Goal: Information Seeking & Learning: Learn about a topic

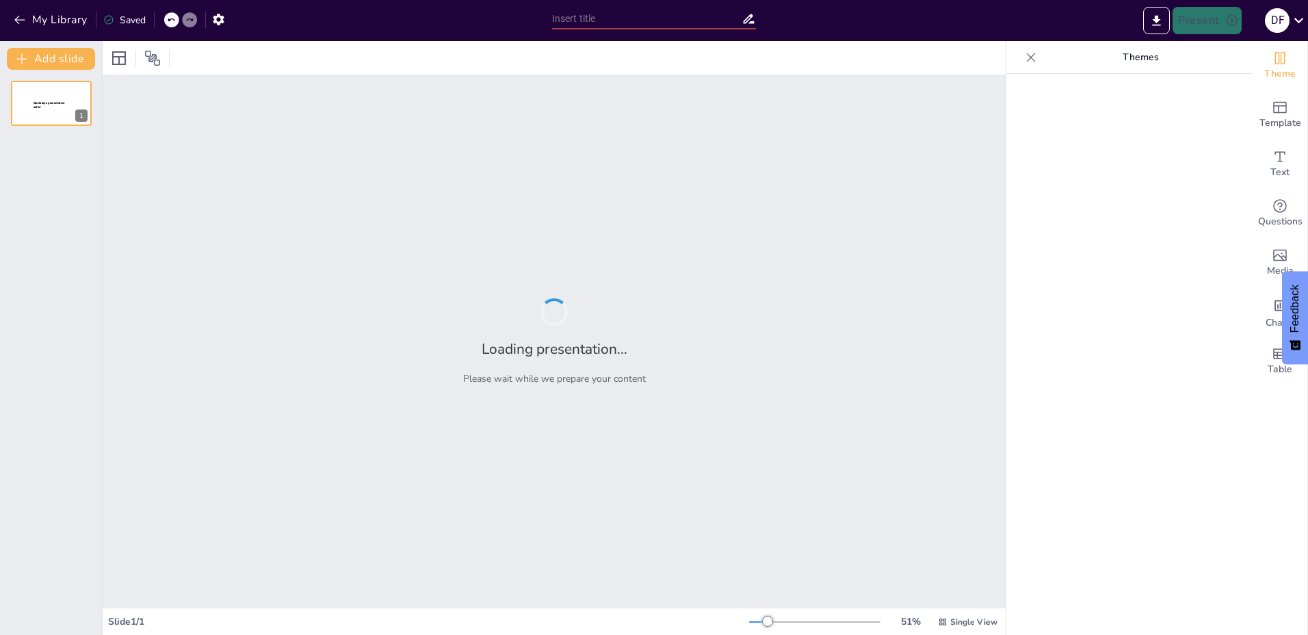
type input "DIN 1076: Grundlagen und Normen für die Brückenprüfung"
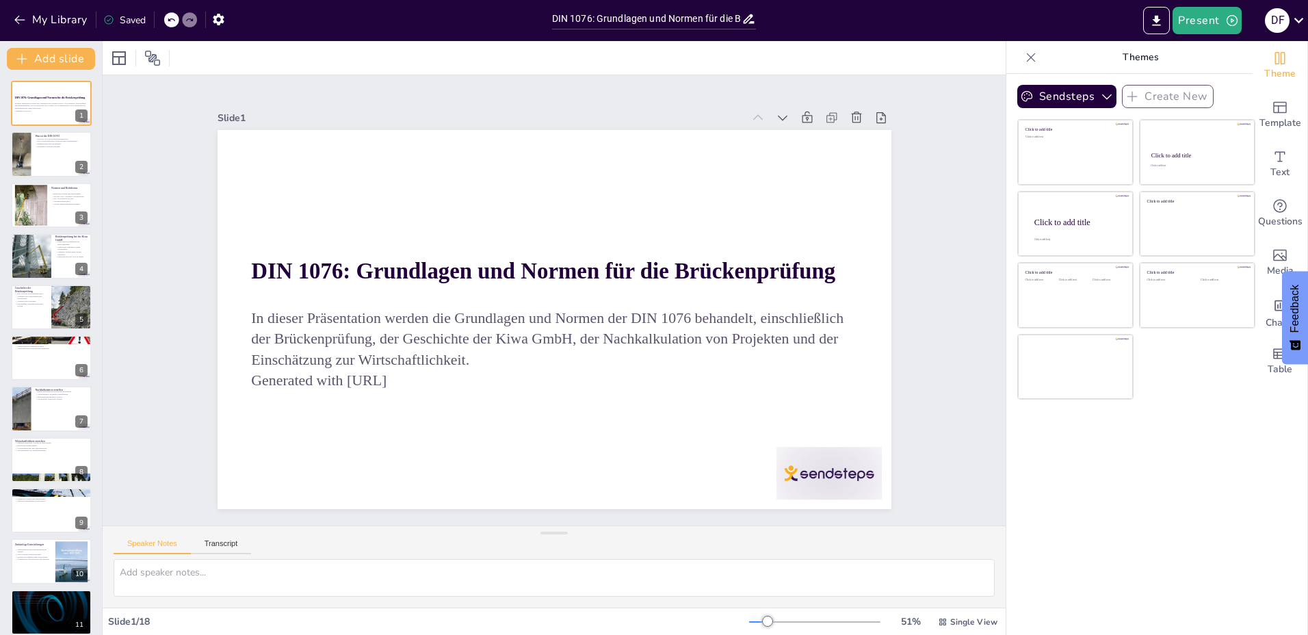
checkbox input "true"
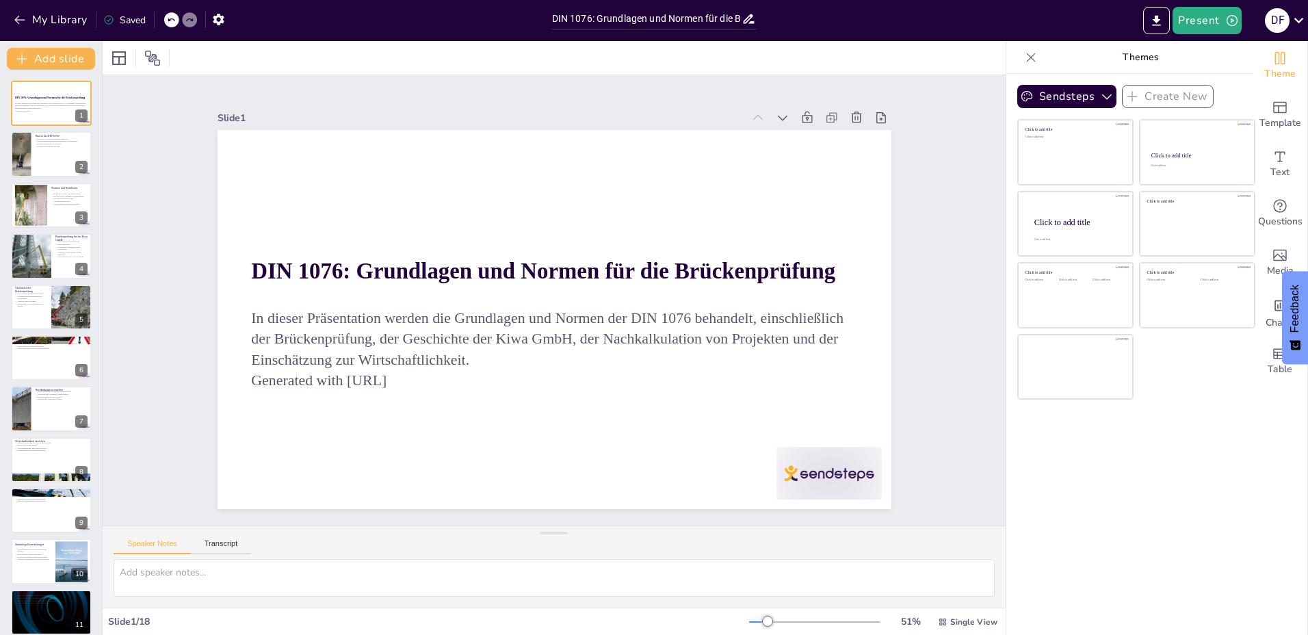
checkbox input "true"
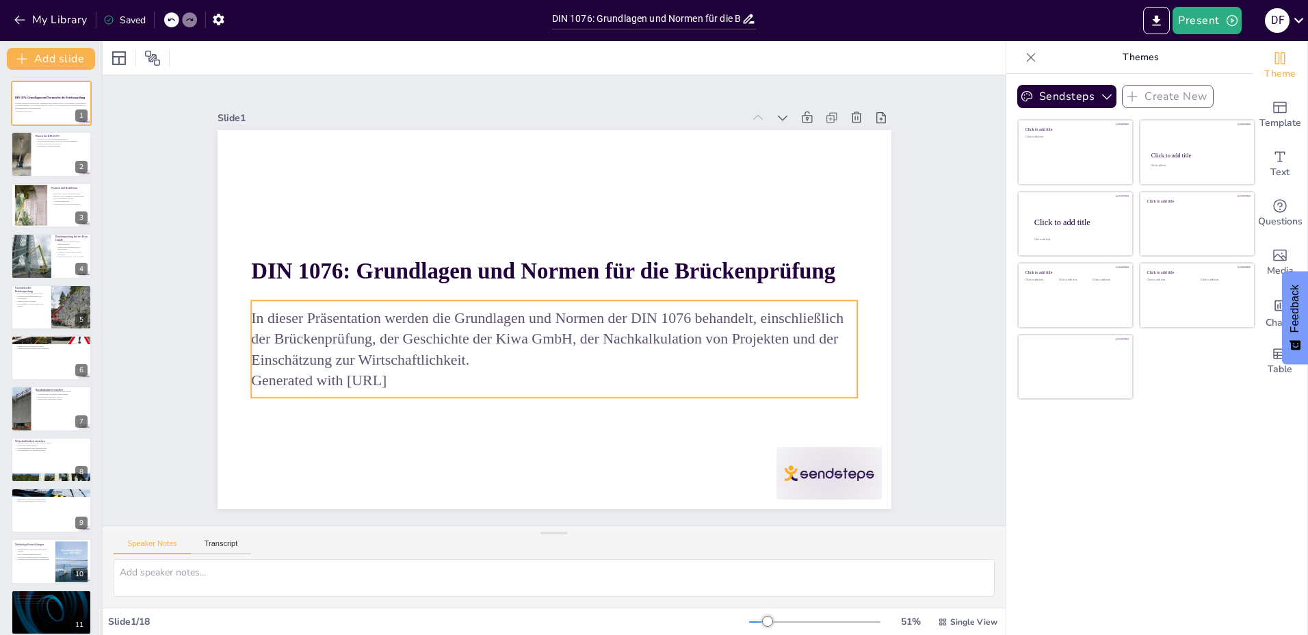
checkbox input "true"
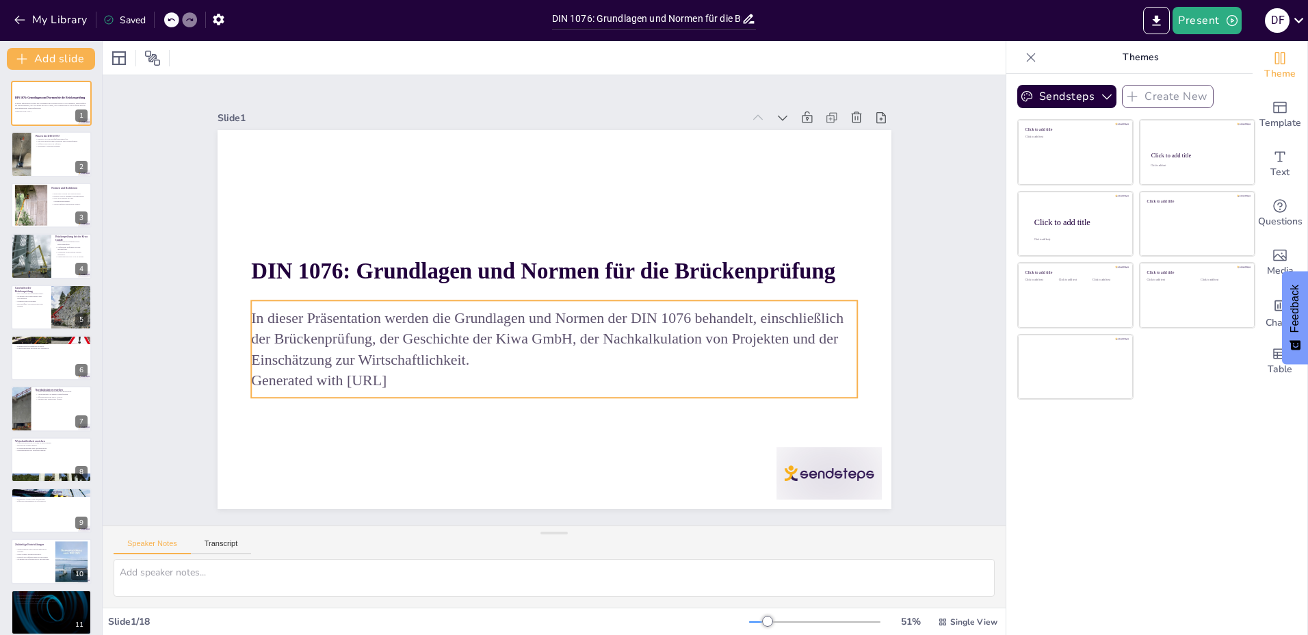
checkbox input "true"
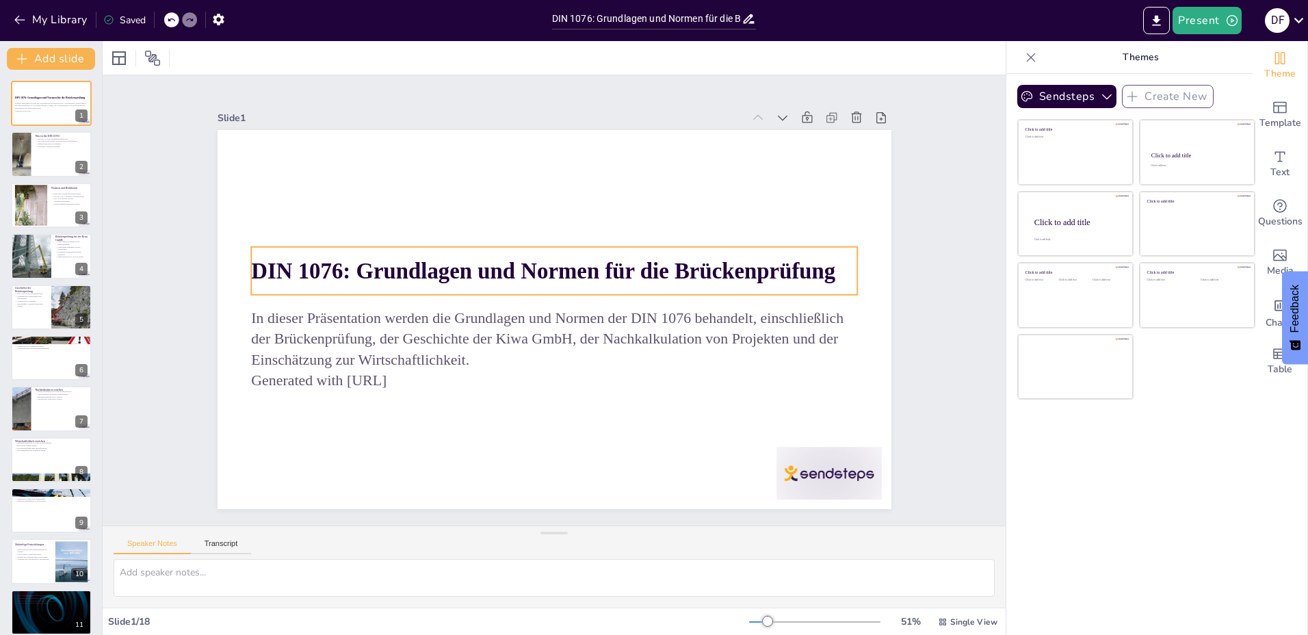
checkbox input "true"
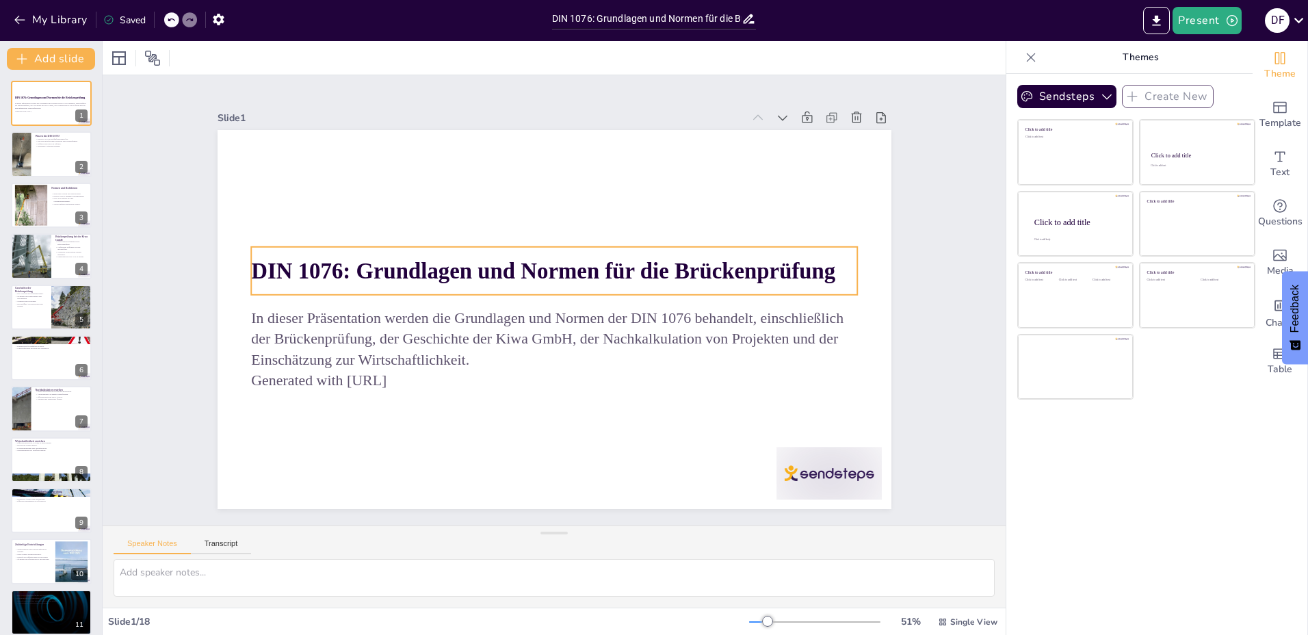
checkbox input "true"
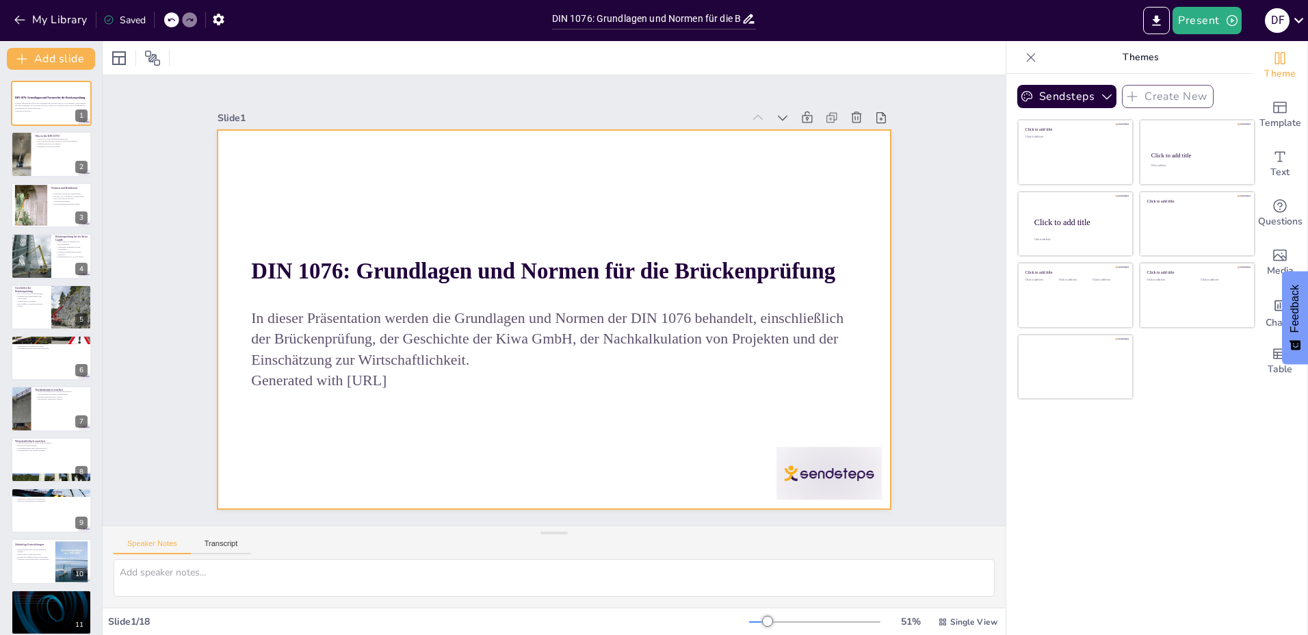
checkbox input "true"
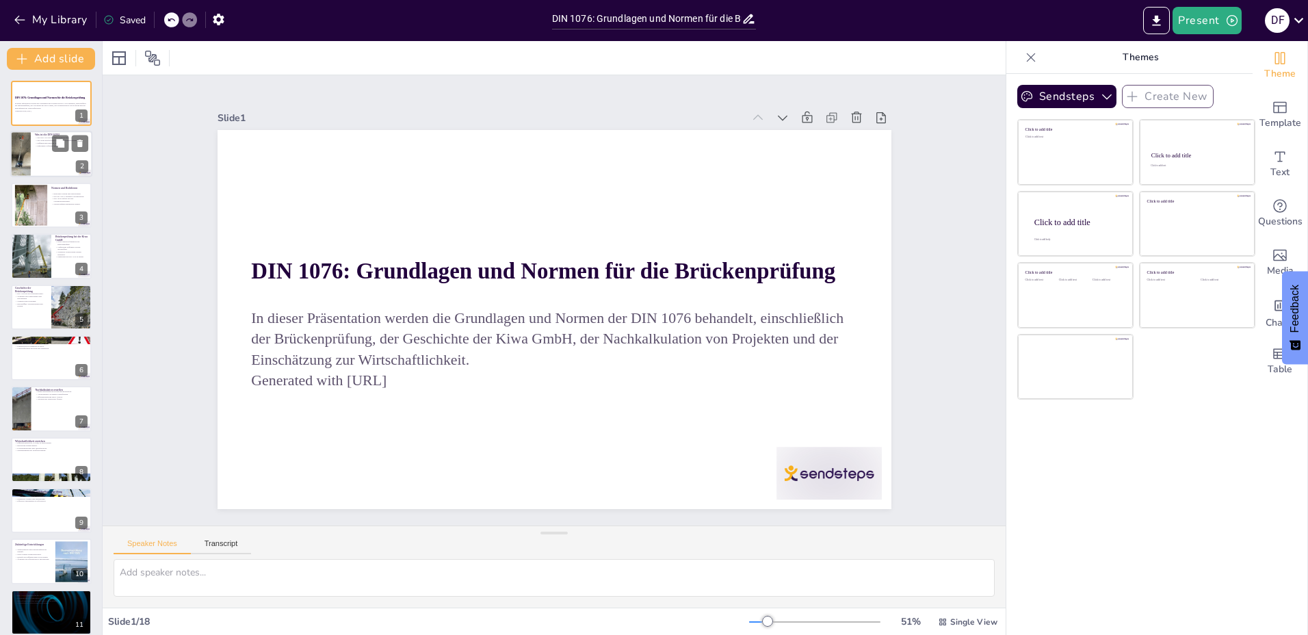
checkbox input "true"
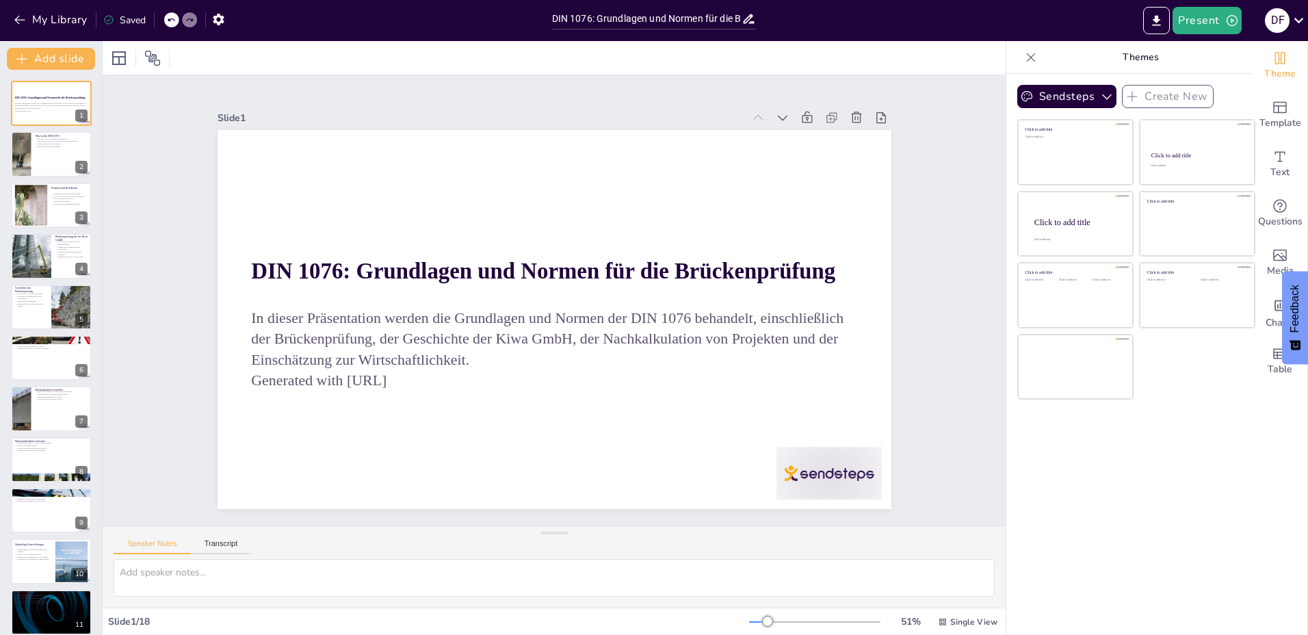
checkbox input "true"
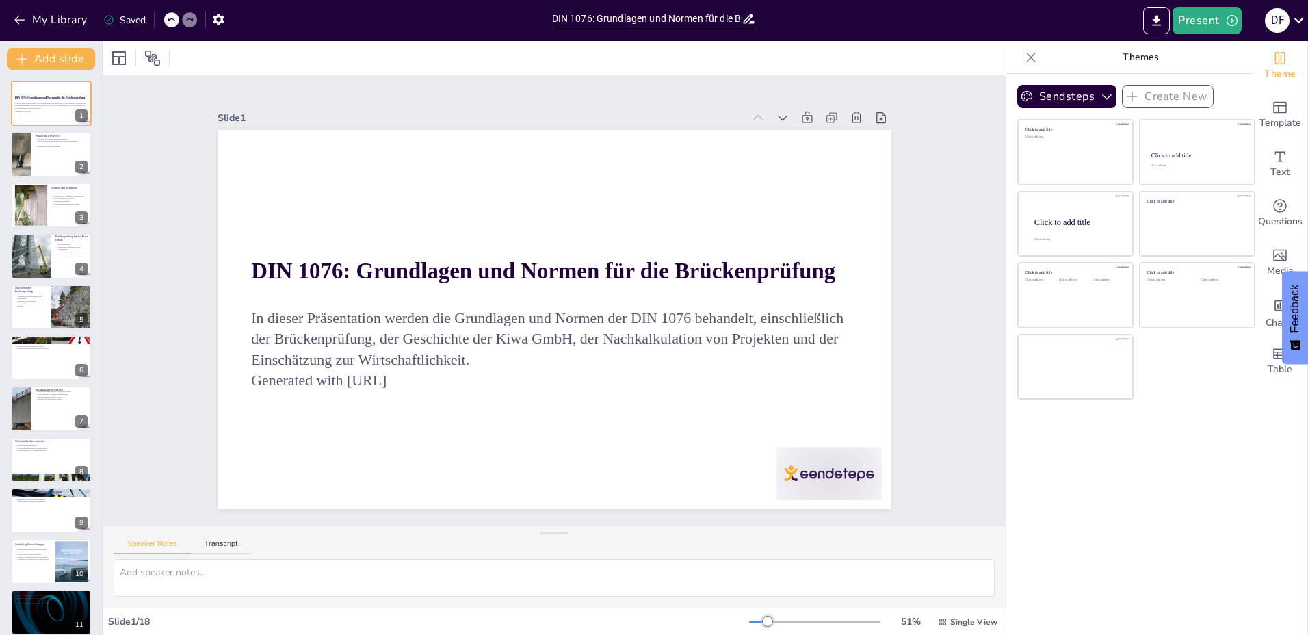
checkbox input "true"
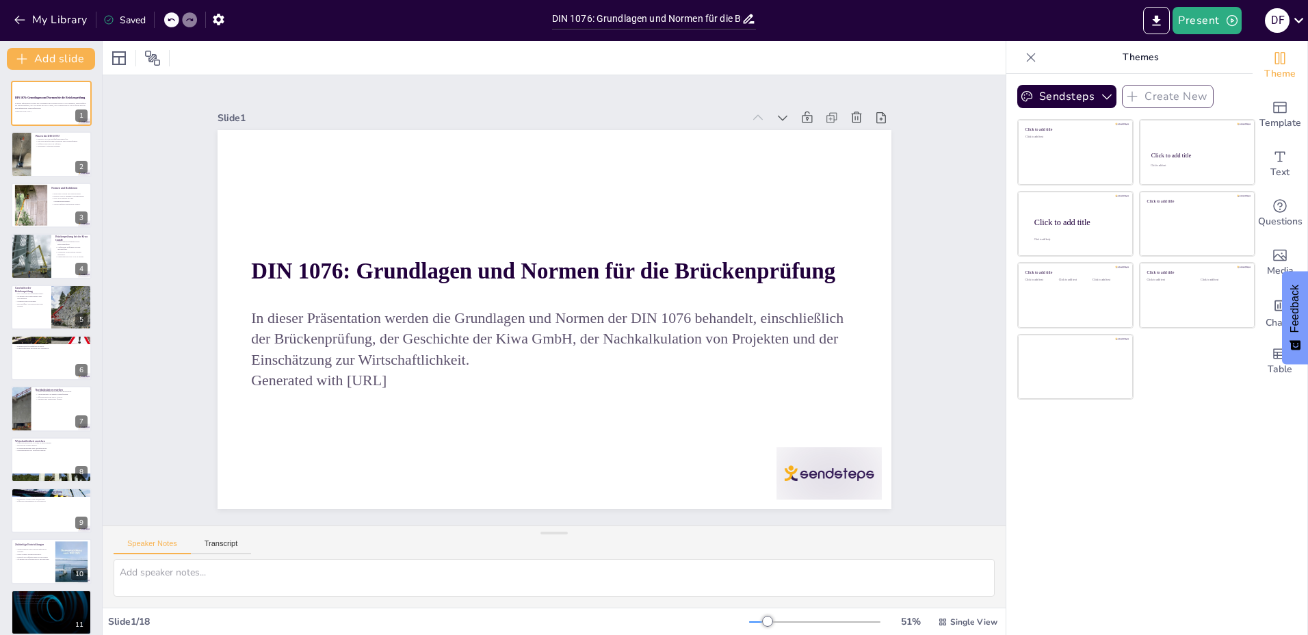
checkbox input "true"
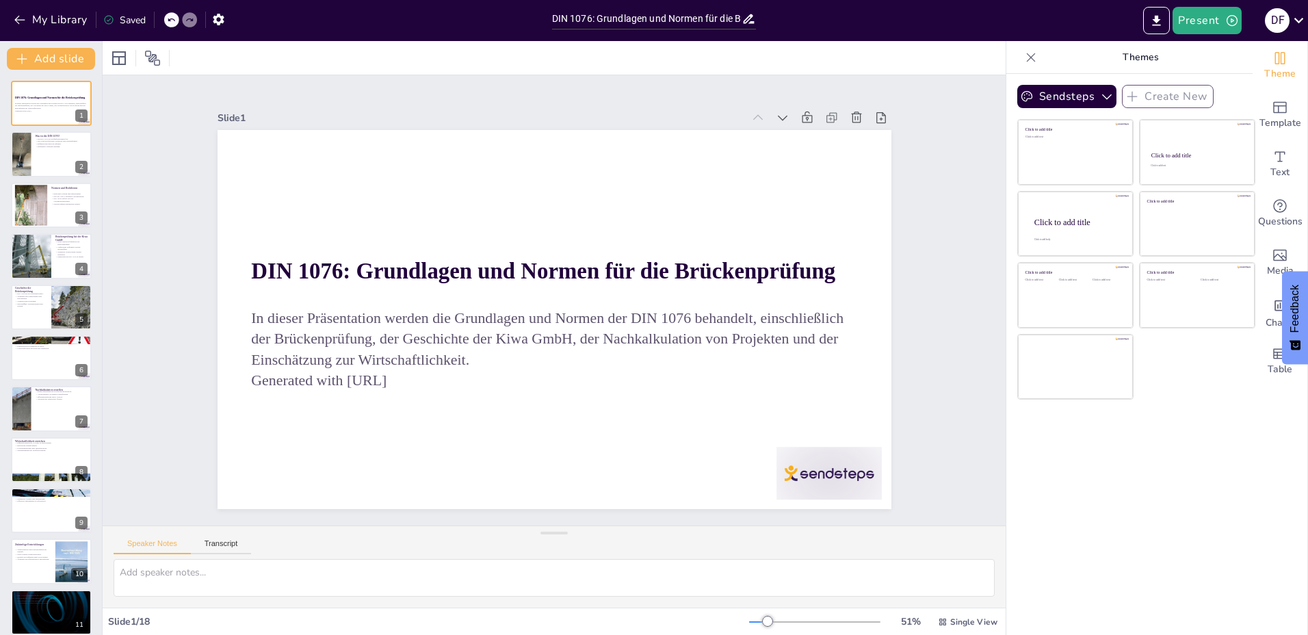
checkbox input "true"
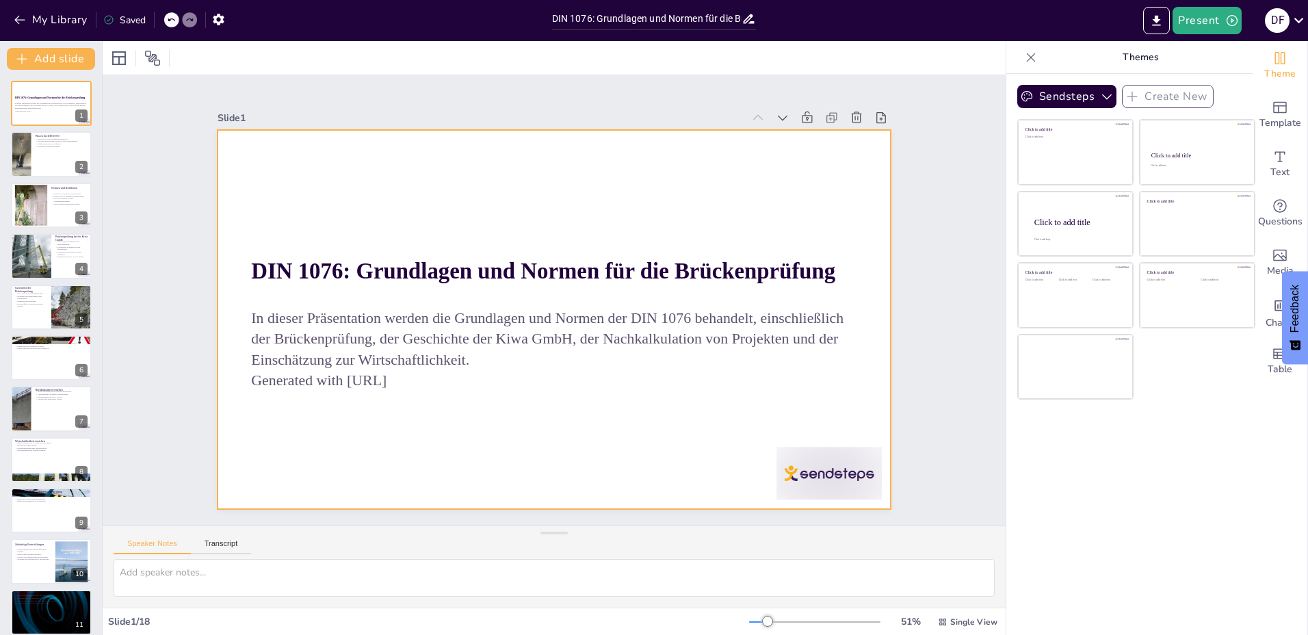
checkbox input "true"
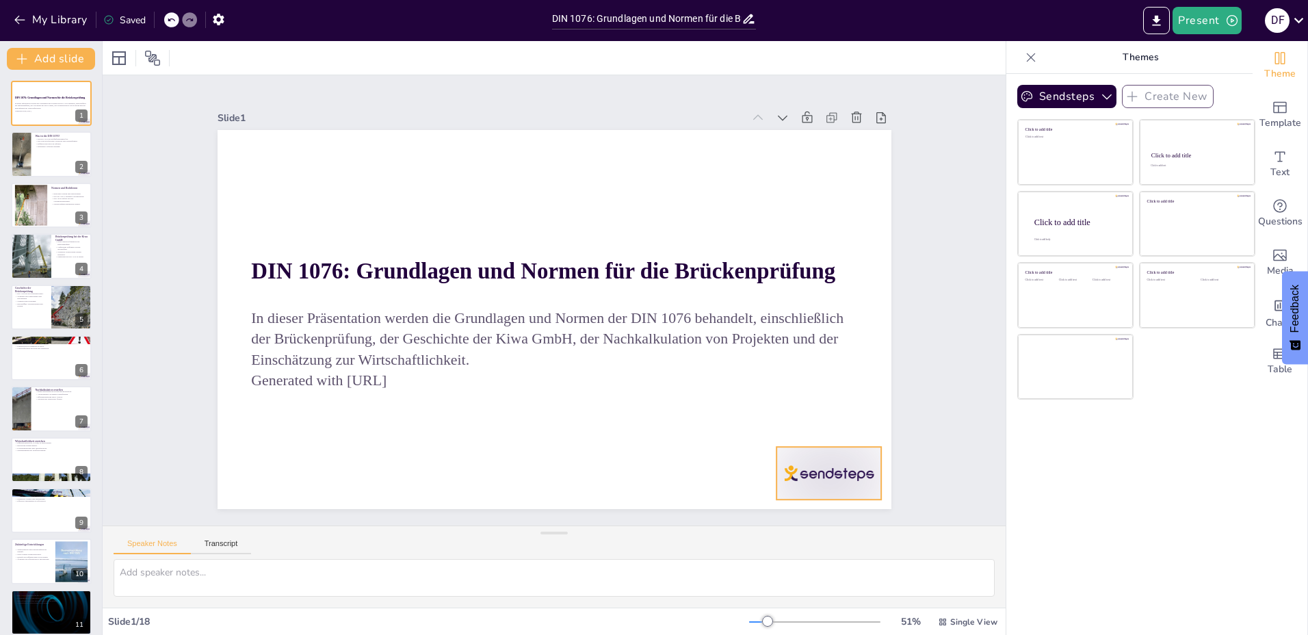
checkbox input "true"
click at [664, 564] on div at bounding box center [609, 621] width 109 height 114
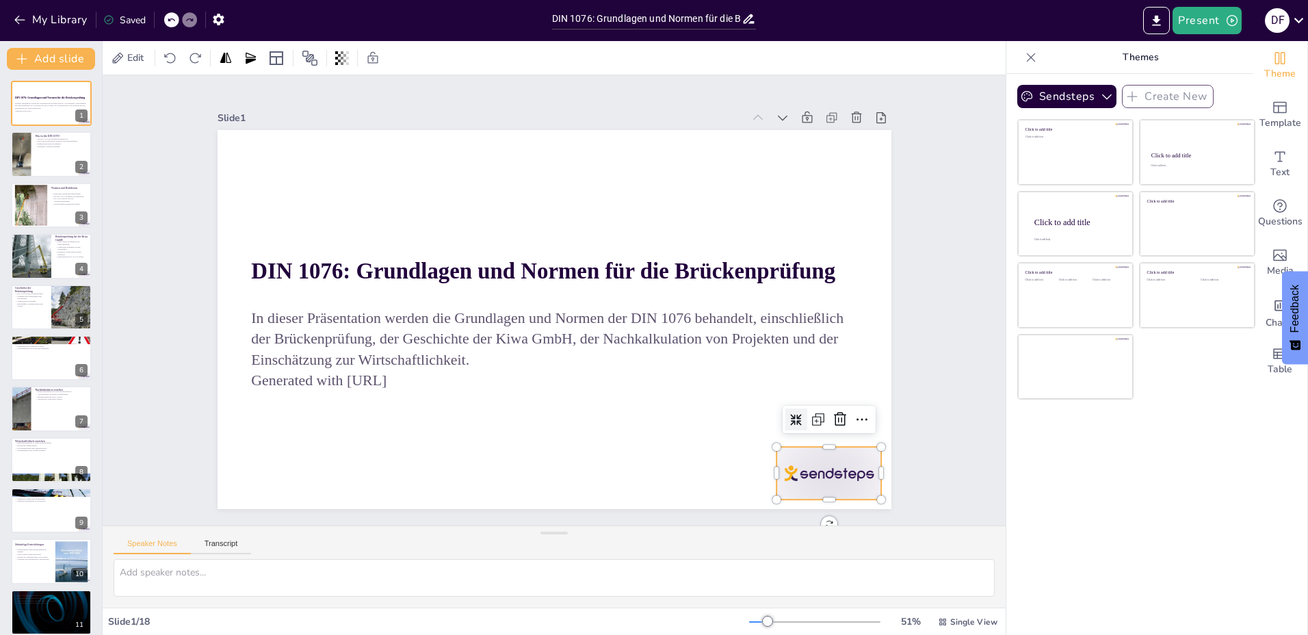
checkbox input "true"
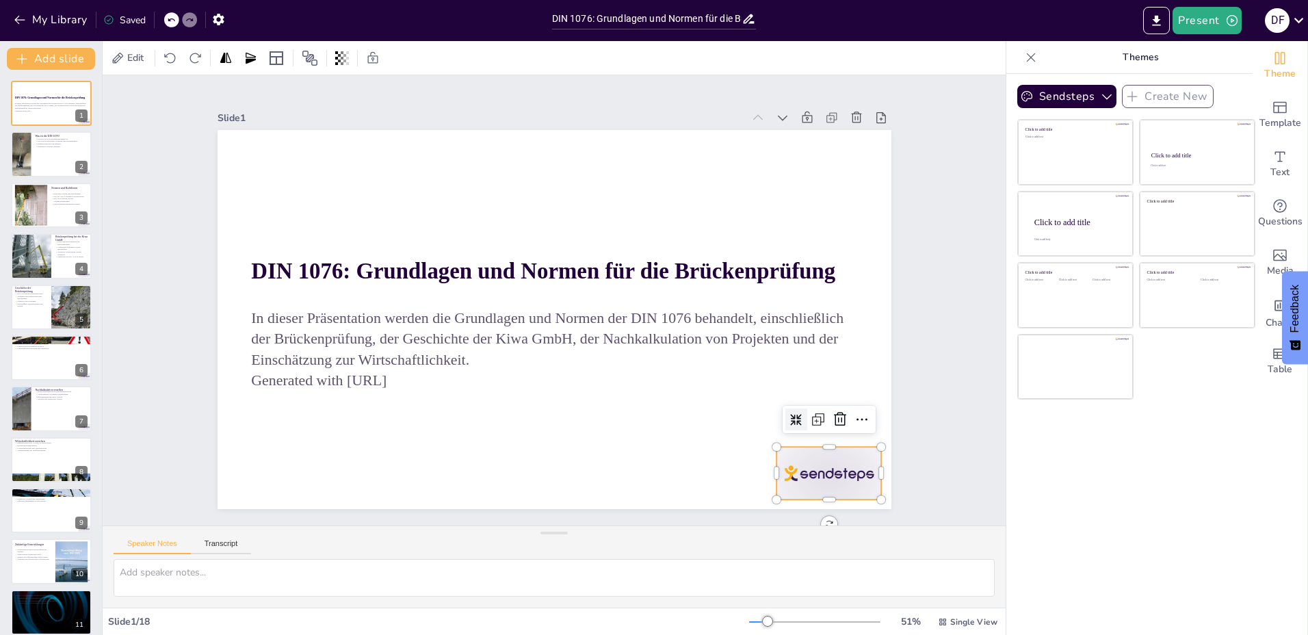
checkbox input "true"
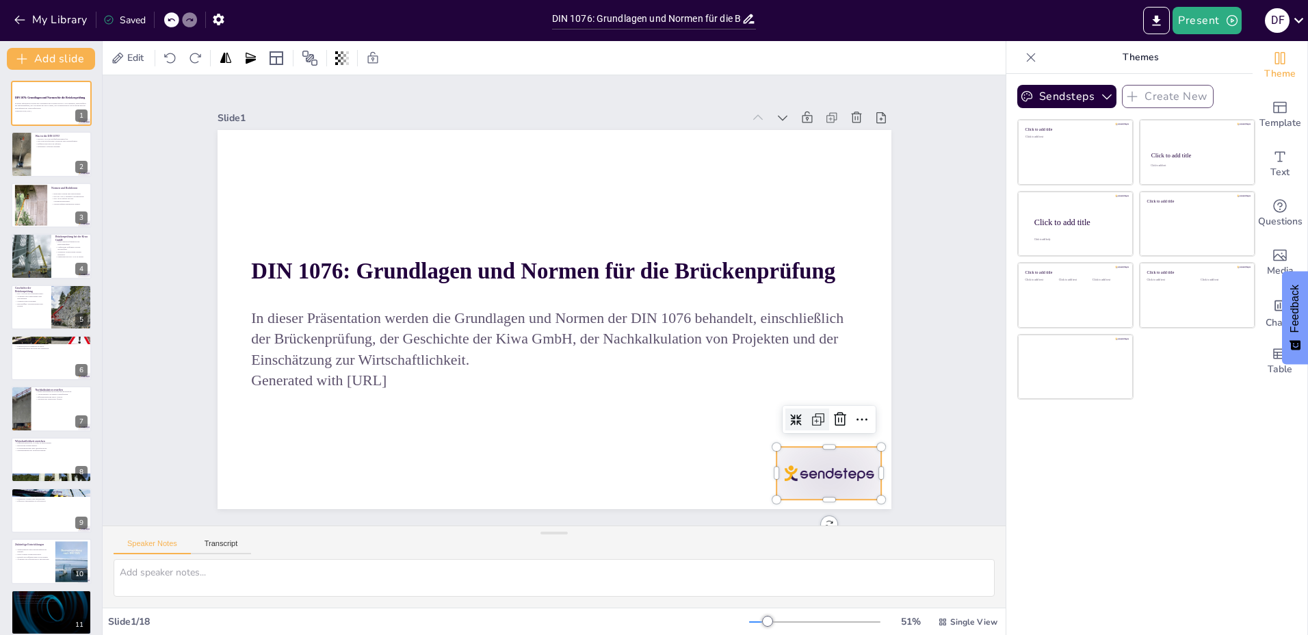
checkbox input "true"
click at [823, 436] on div at bounding box center [825, 448] width 24 height 24
checkbox input "true"
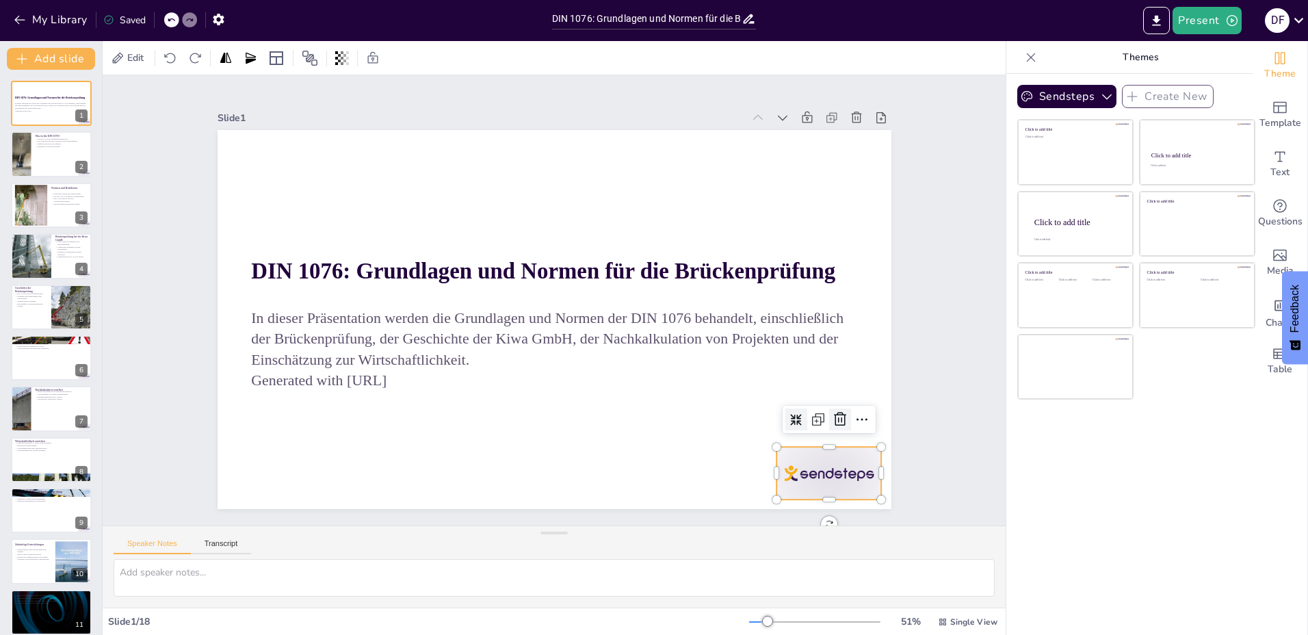
checkbox input "true"
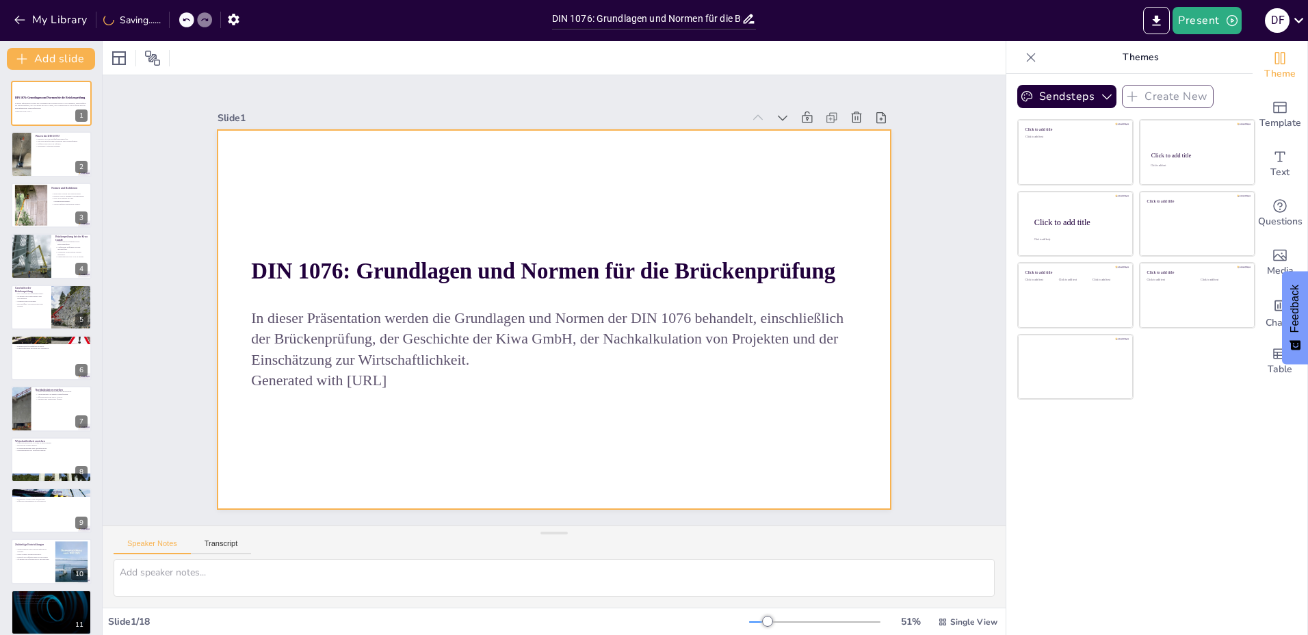
checkbox input "true"
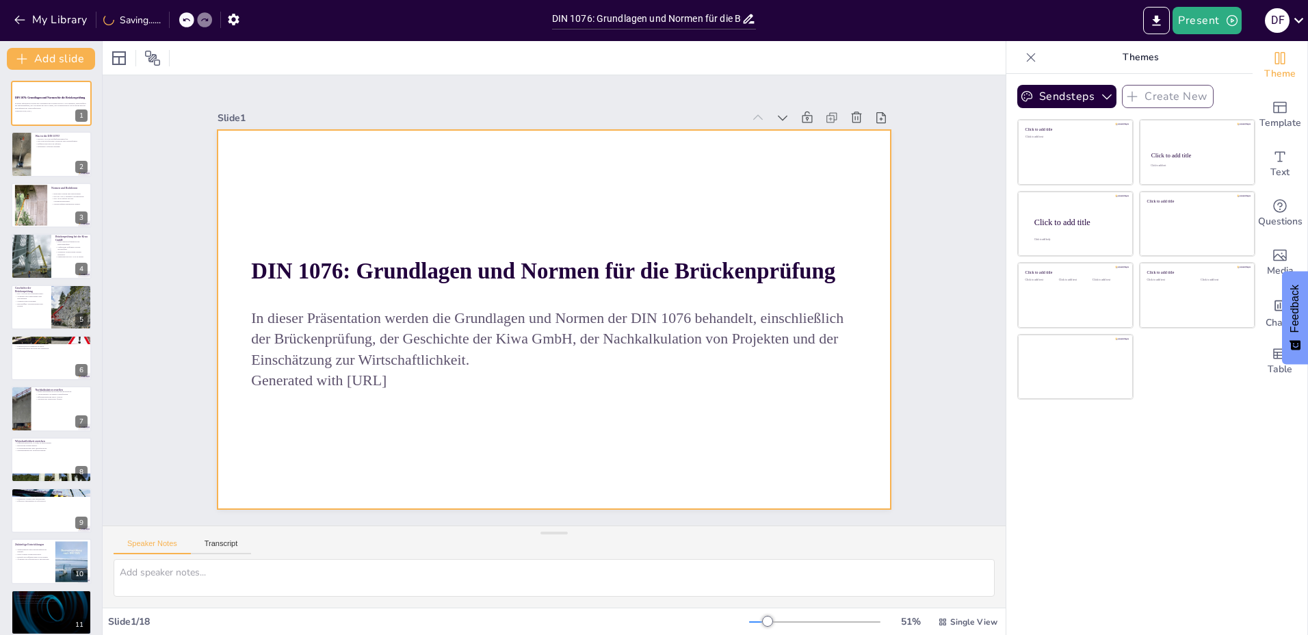
checkbox input "true"
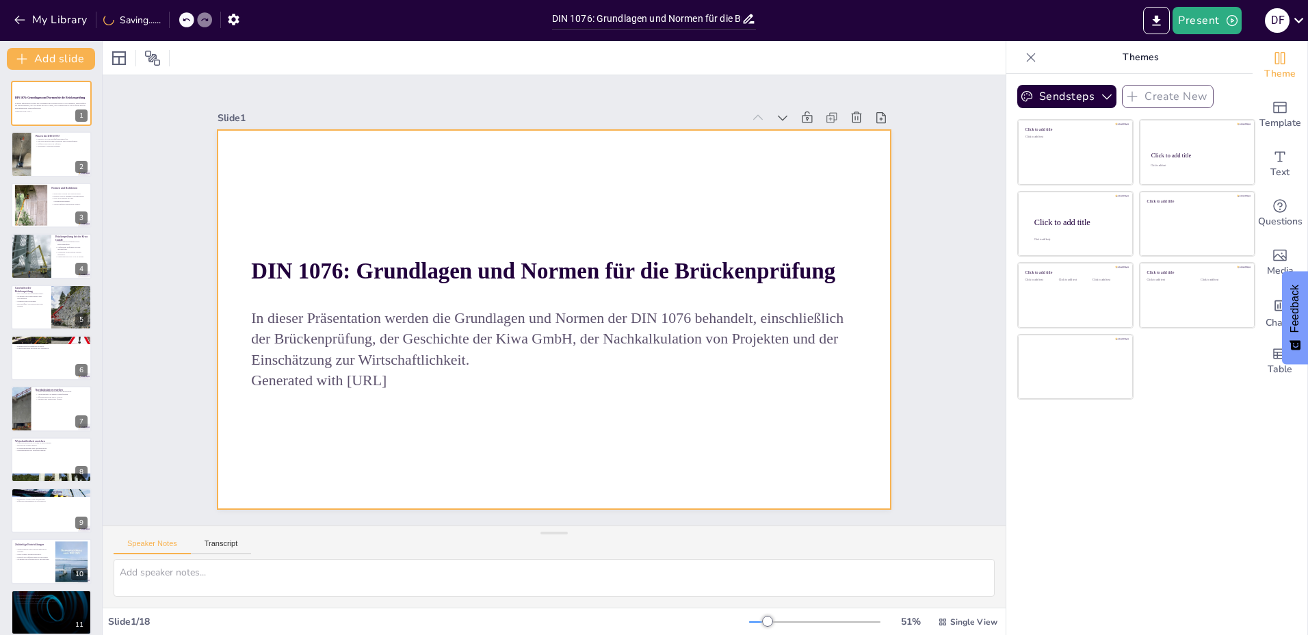
checkbox input "true"
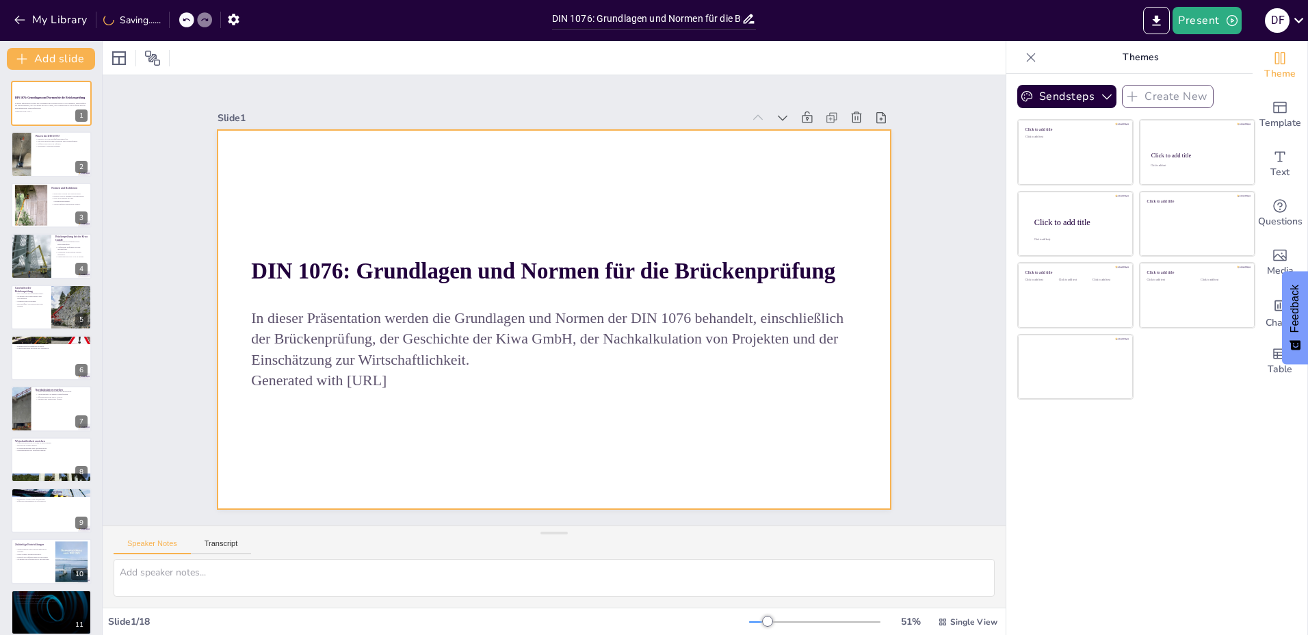
checkbox input "true"
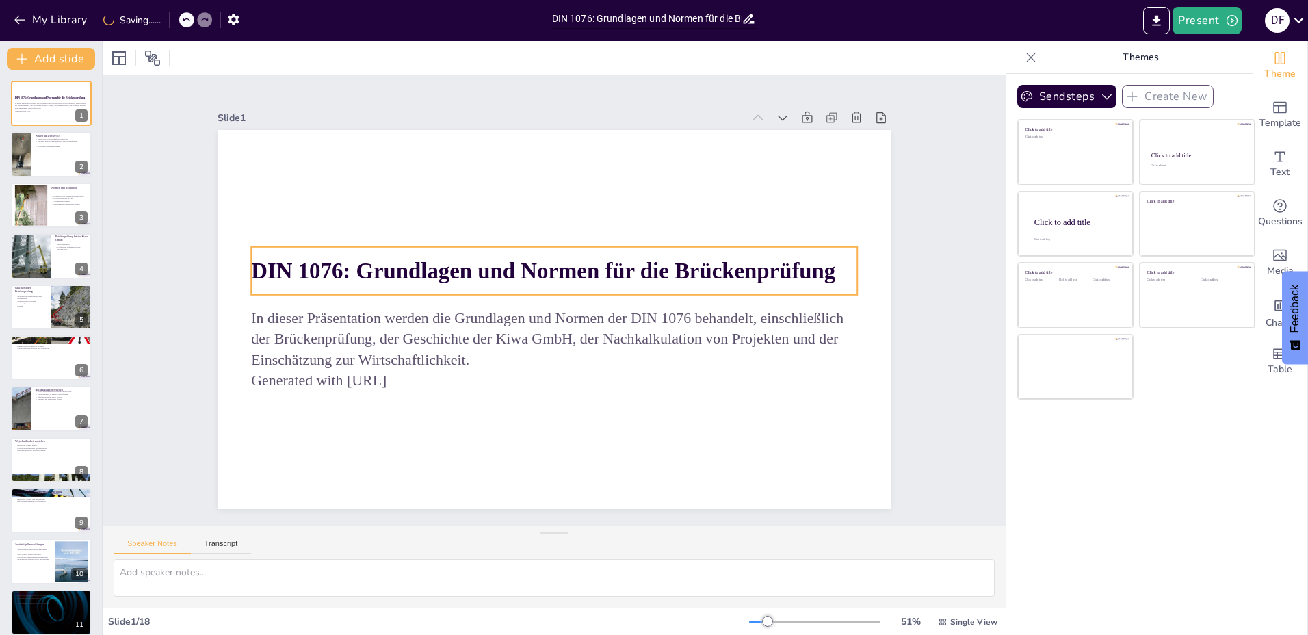
checkbox input "true"
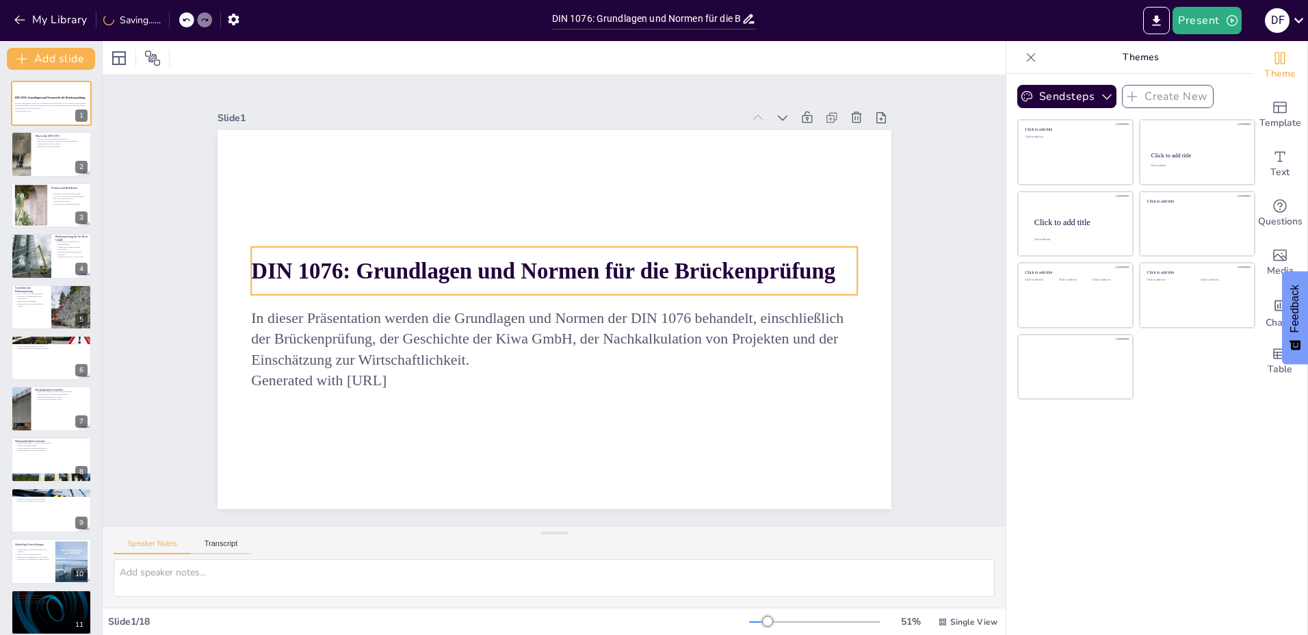
checkbox input "true"
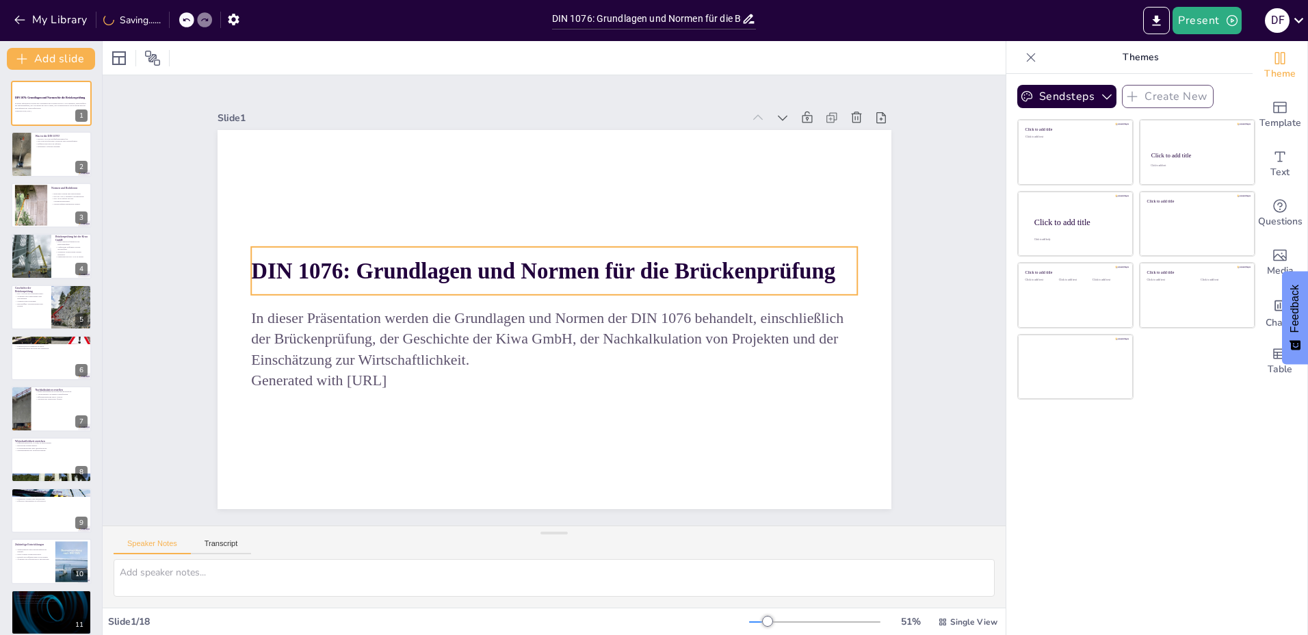
checkbox input "true"
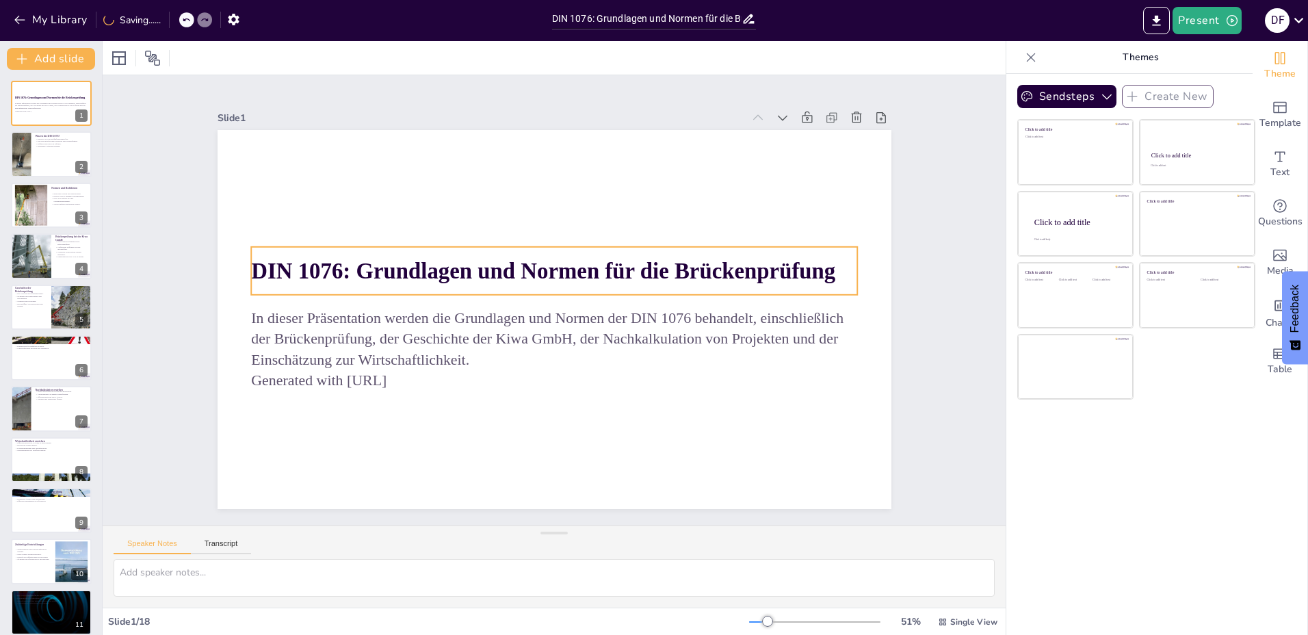
checkbox input "true"
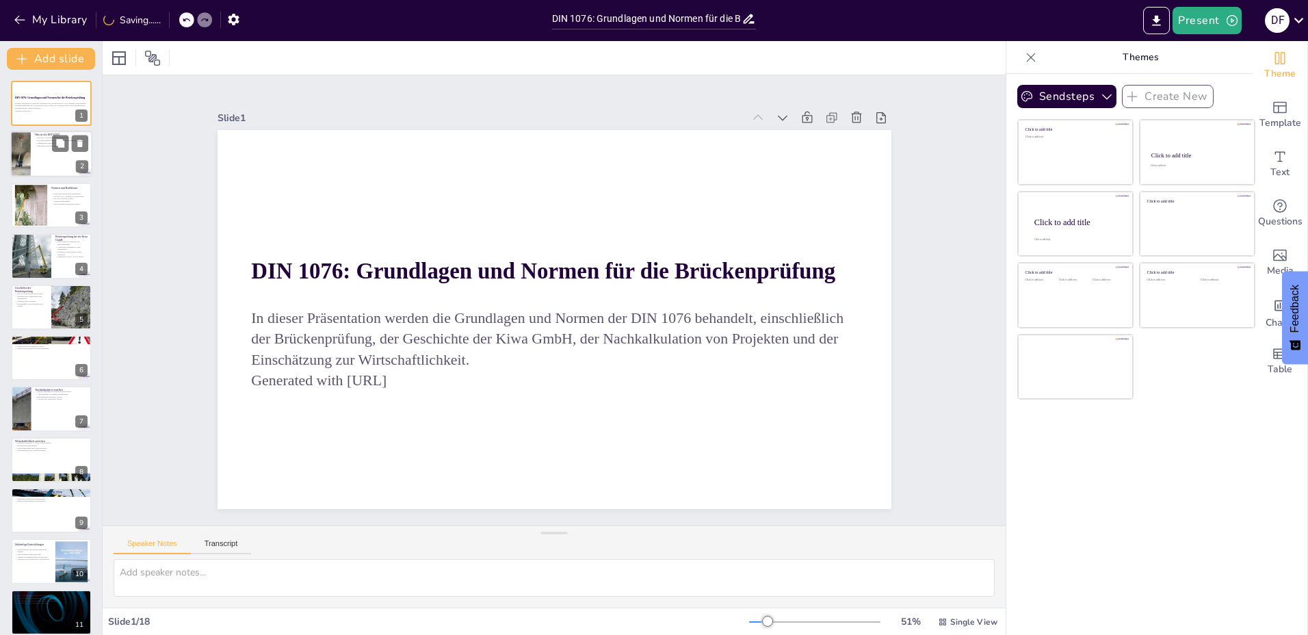
checkbox input "true"
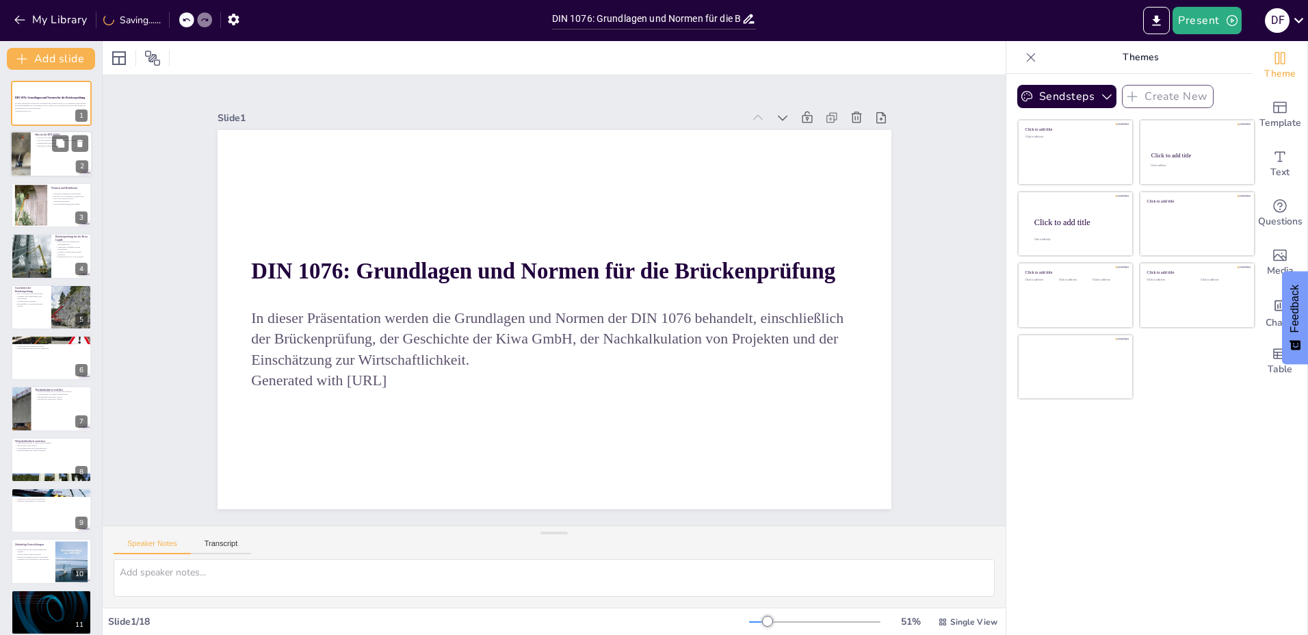
checkbox input "true"
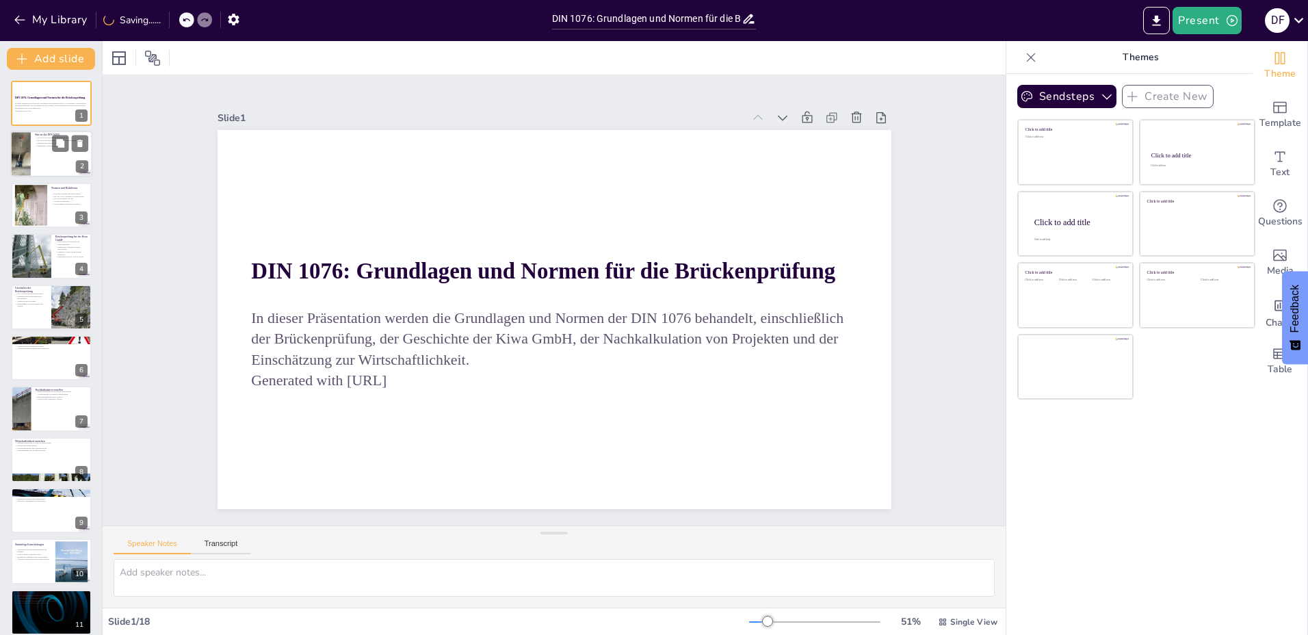
checkbox input "true"
click at [60, 152] on div at bounding box center [51, 154] width 82 height 47
checkbox input "true"
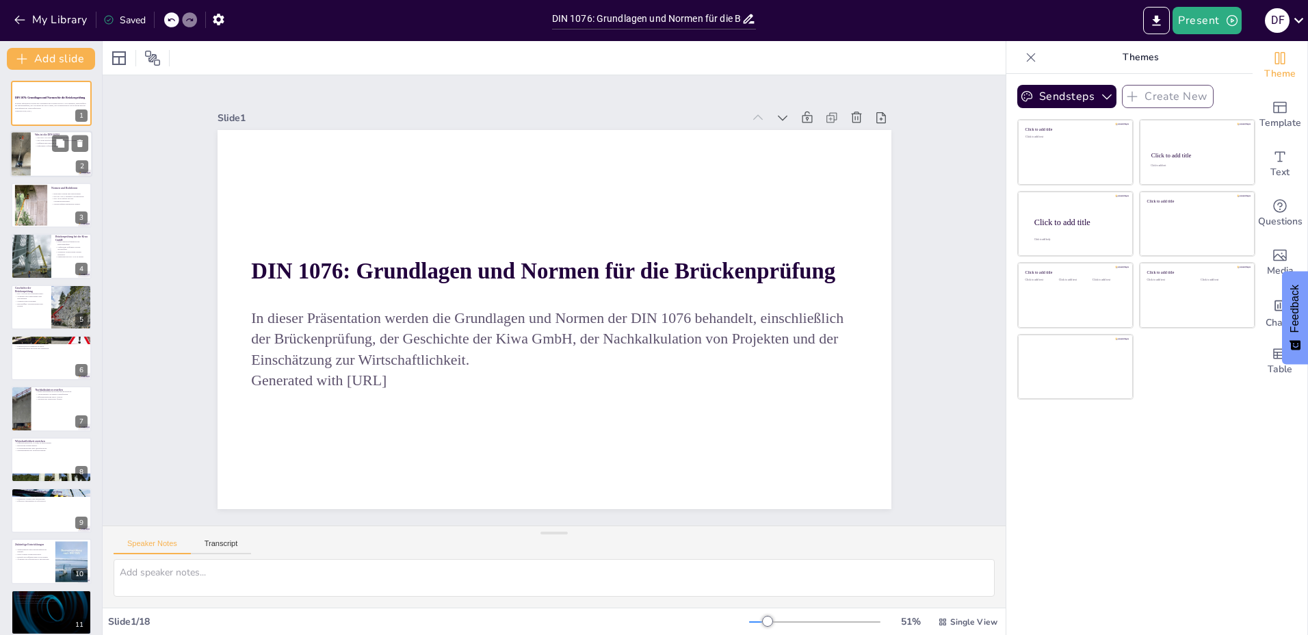
checkbox input "true"
type textarea "Die DIN 1076 ist eine zentrale Norm im Bereich der Brückenprüfung. Sie definier…"
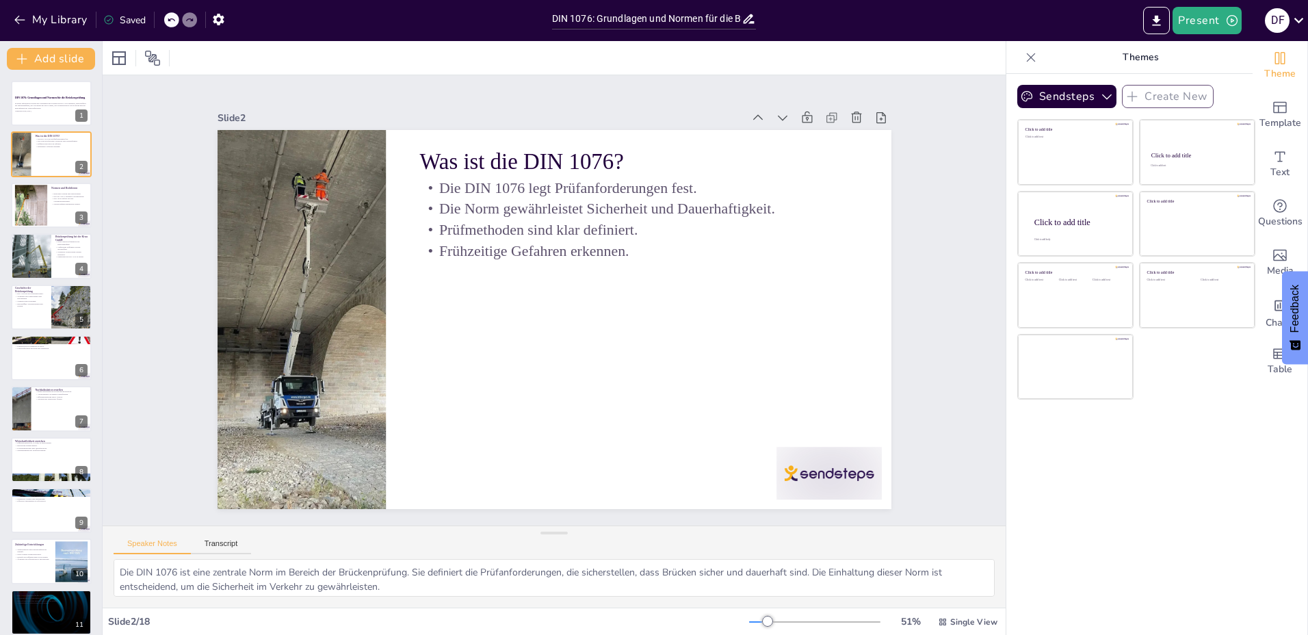
checkbox input "true"
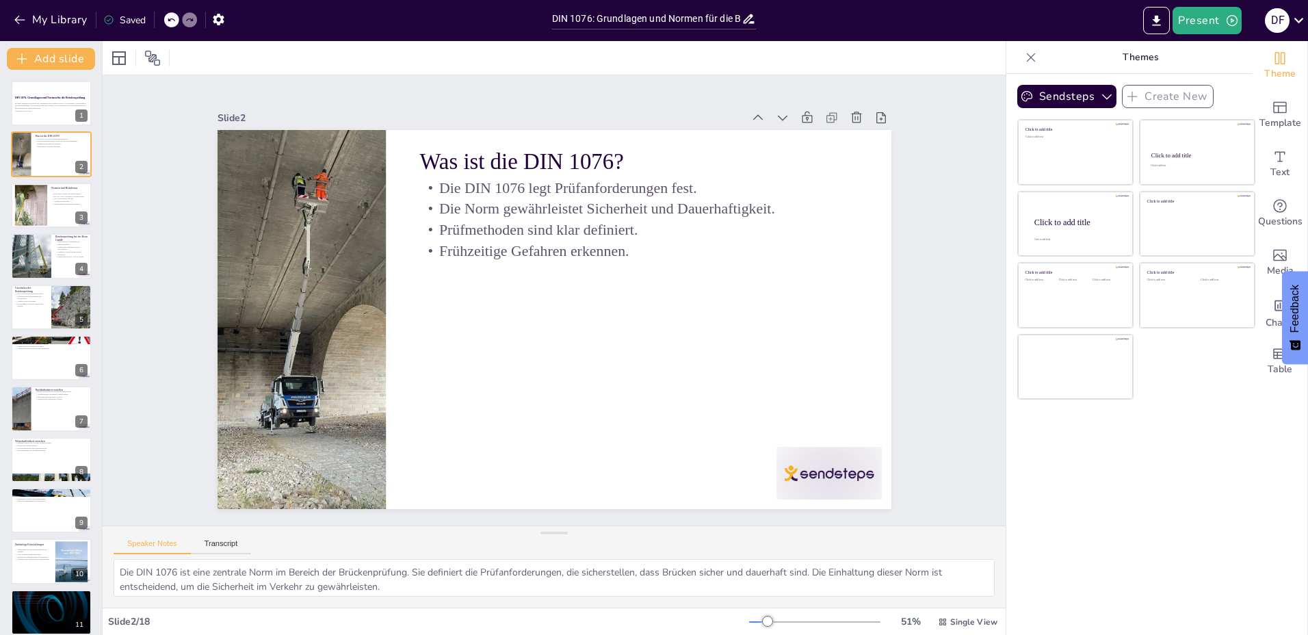
checkbox input "true"
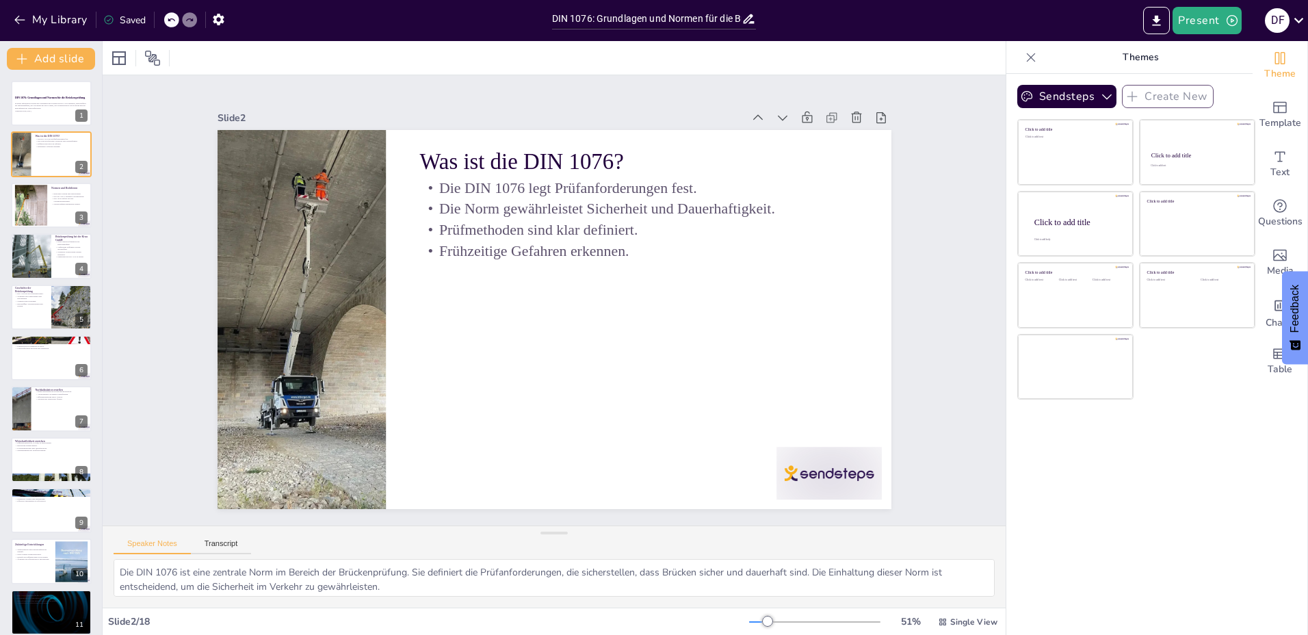
checkbox input "true"
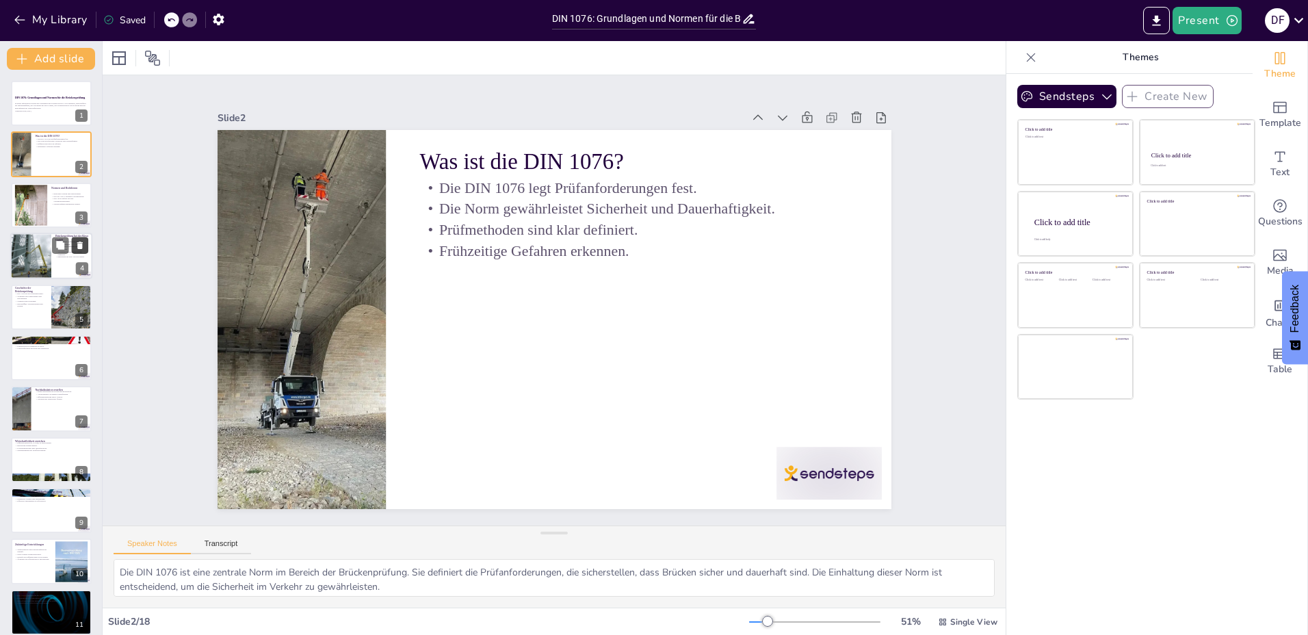
checkbox input "true"
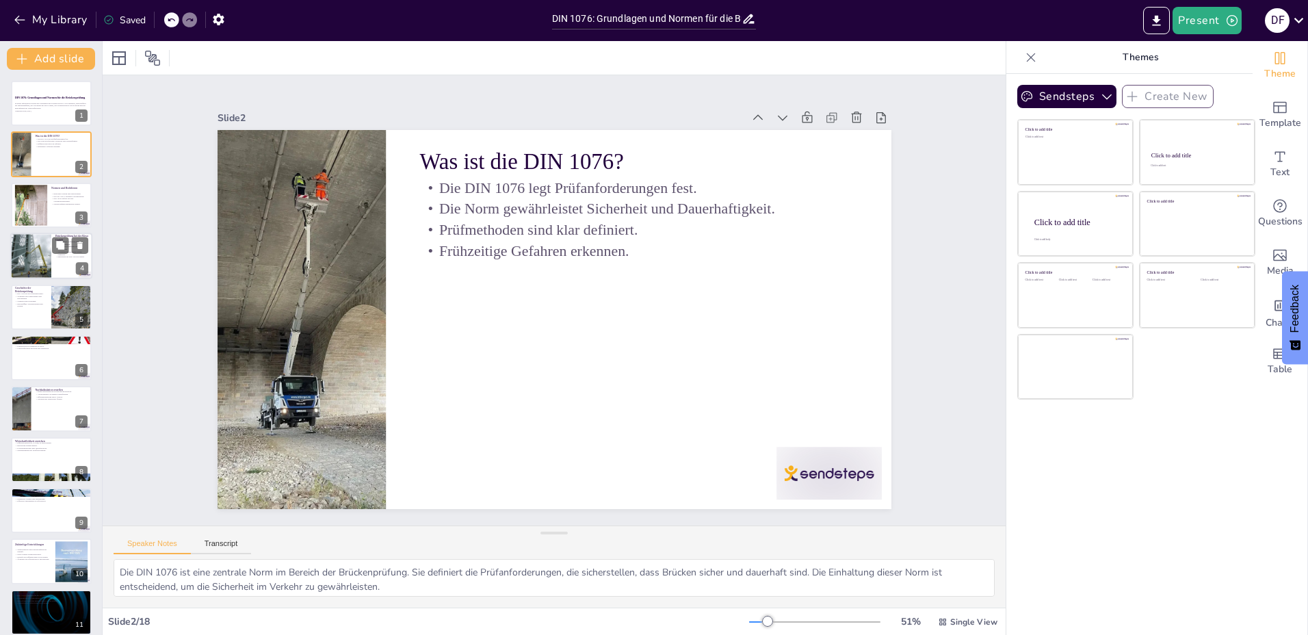
checkbox input "true"
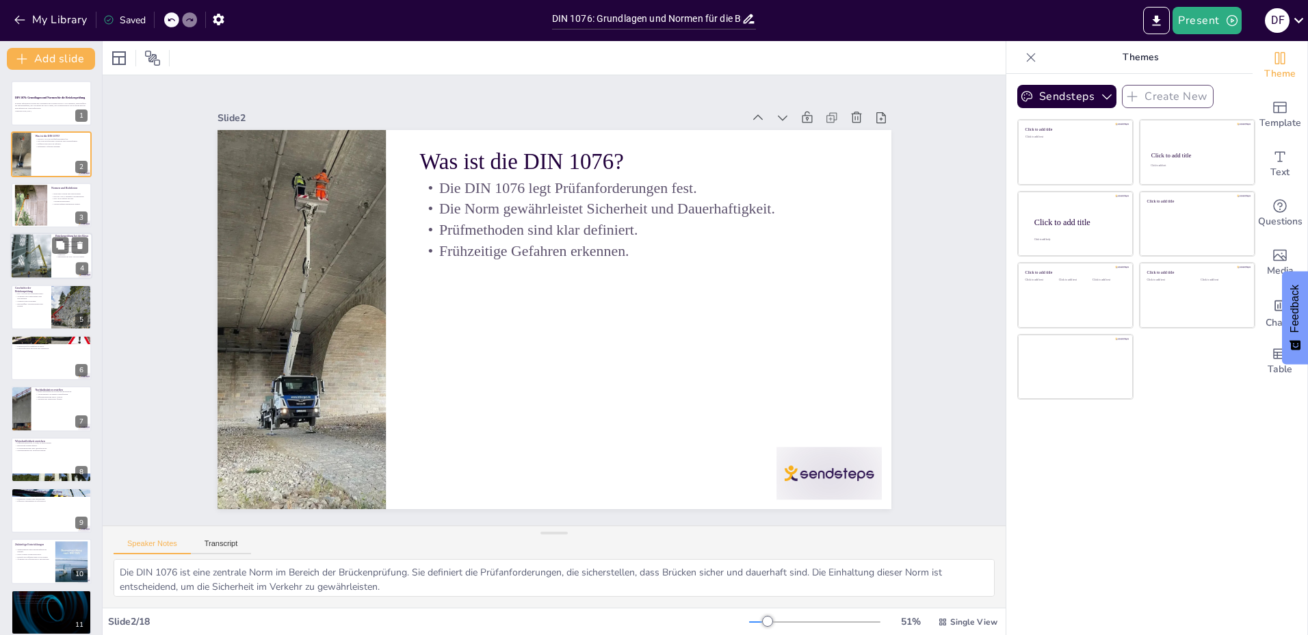
checkbox input "true"
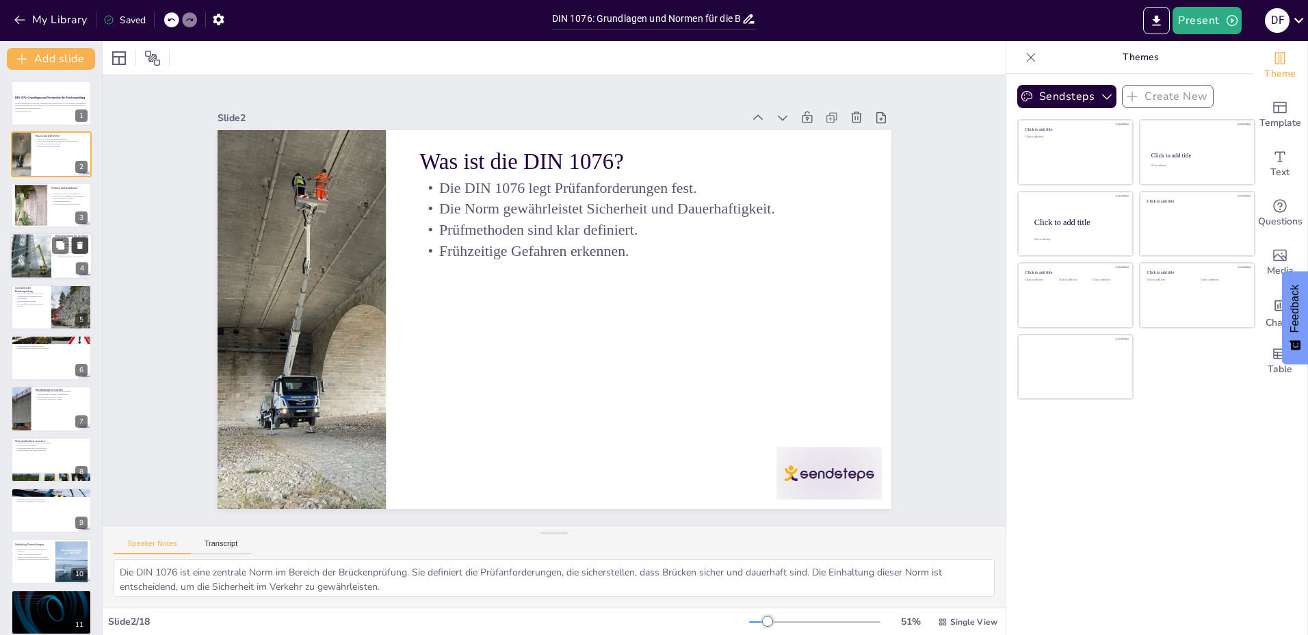
checkbox input "true"
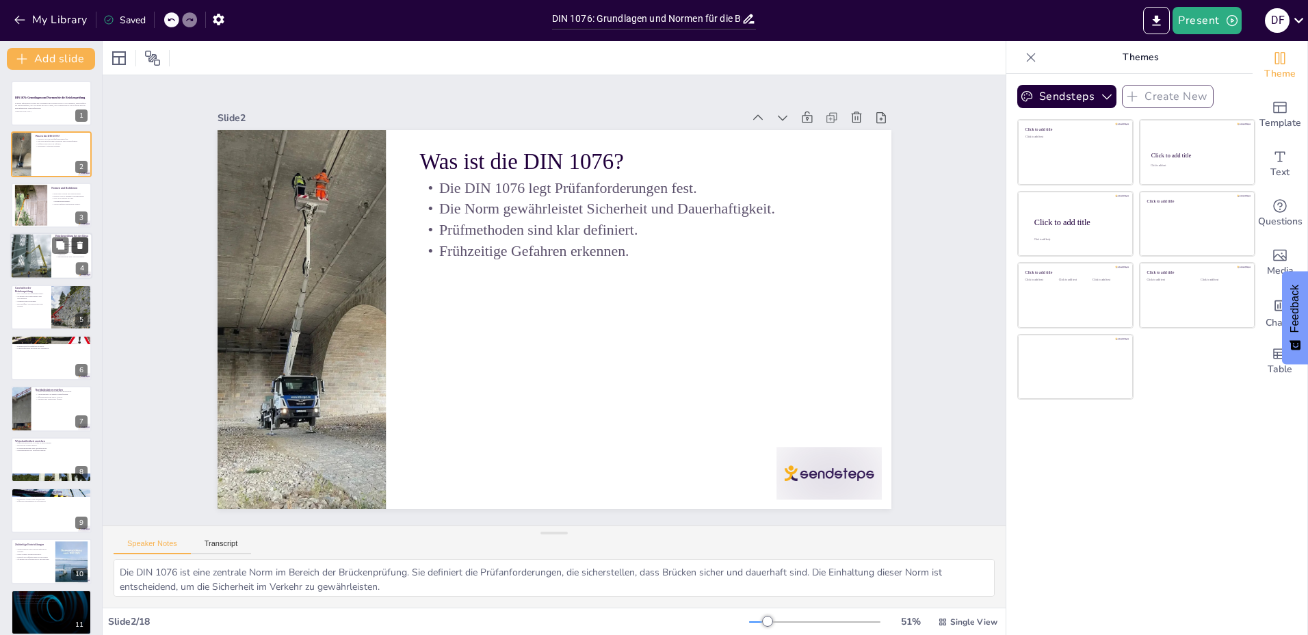
checkbox input "true"
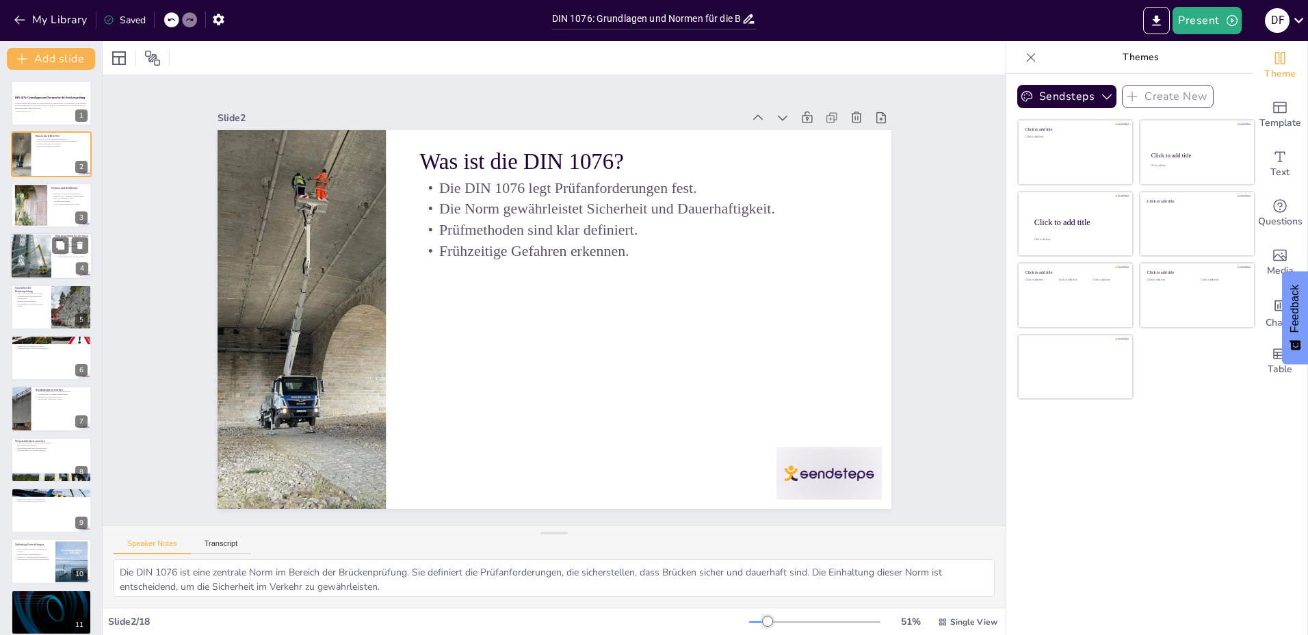
checkbox input "true"
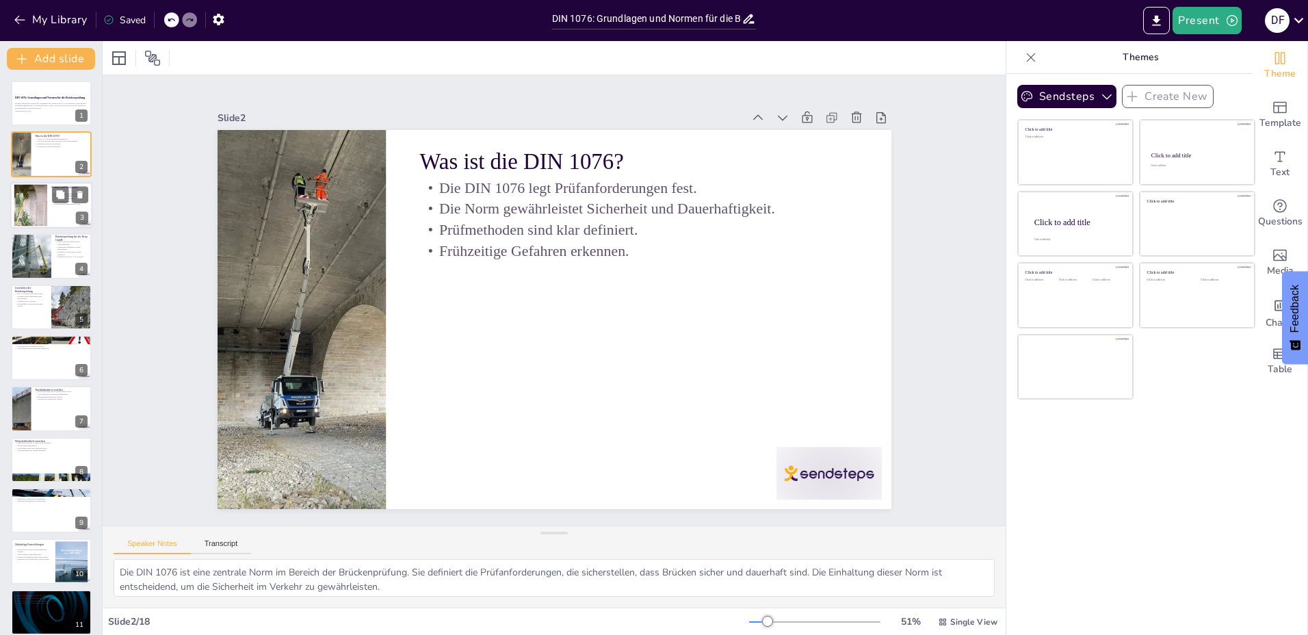
checkbox input "true"
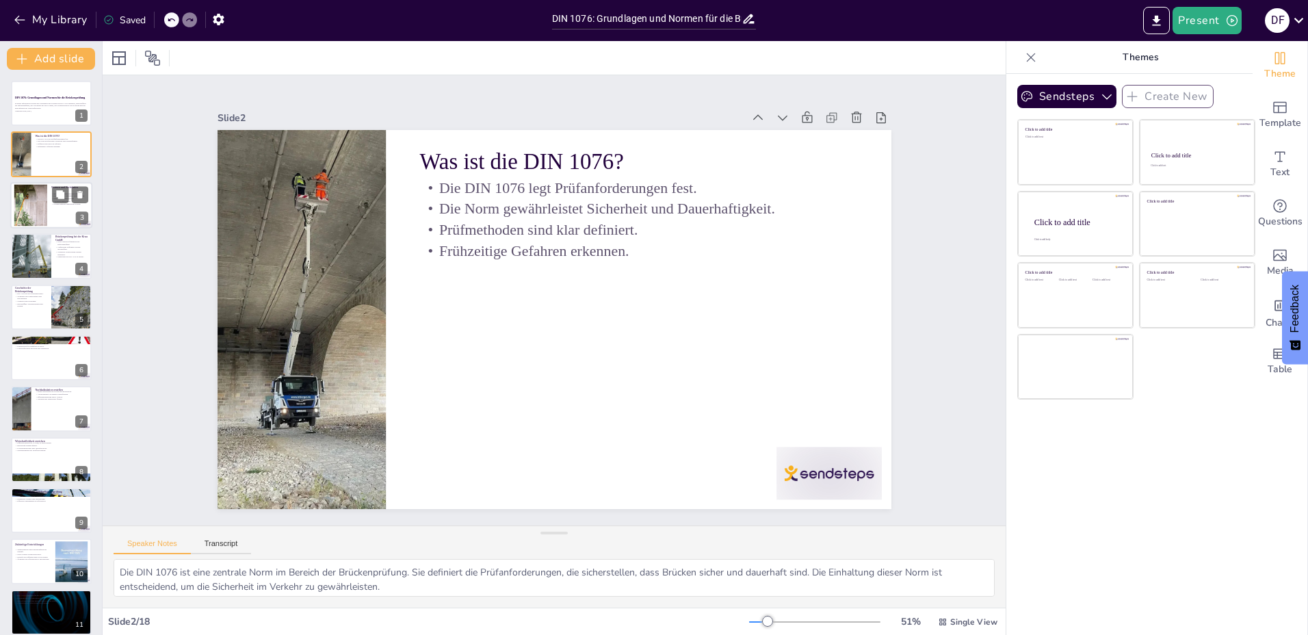
checkbox input "true"
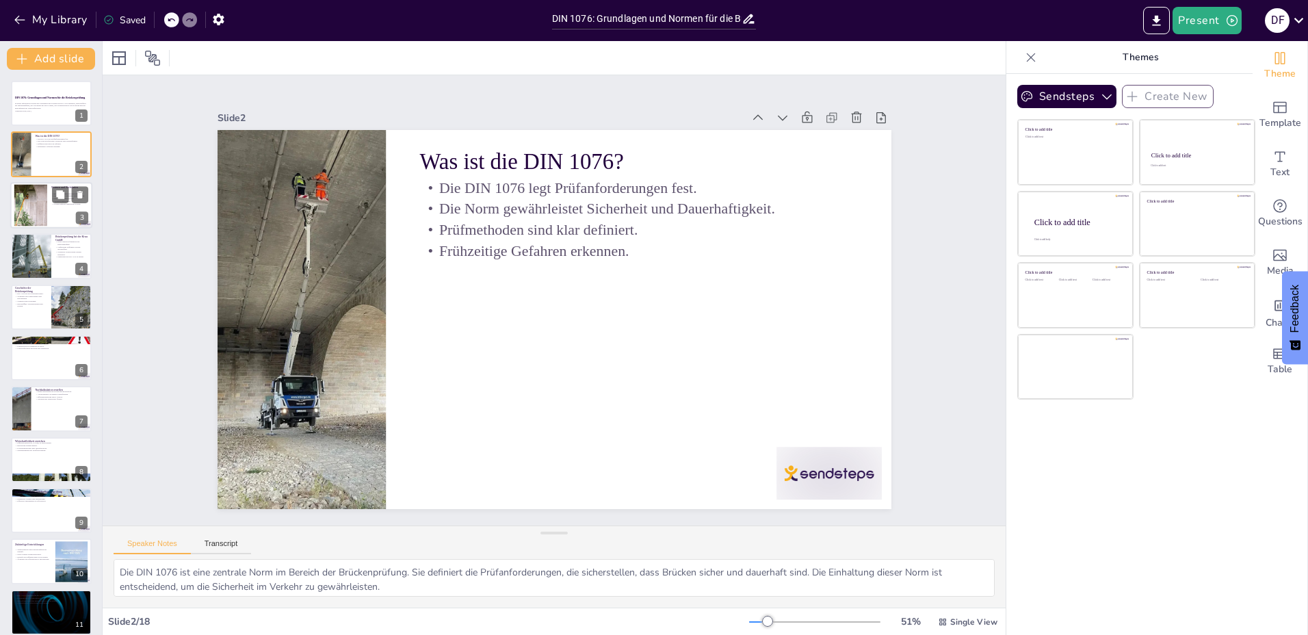
checkbox input "true"
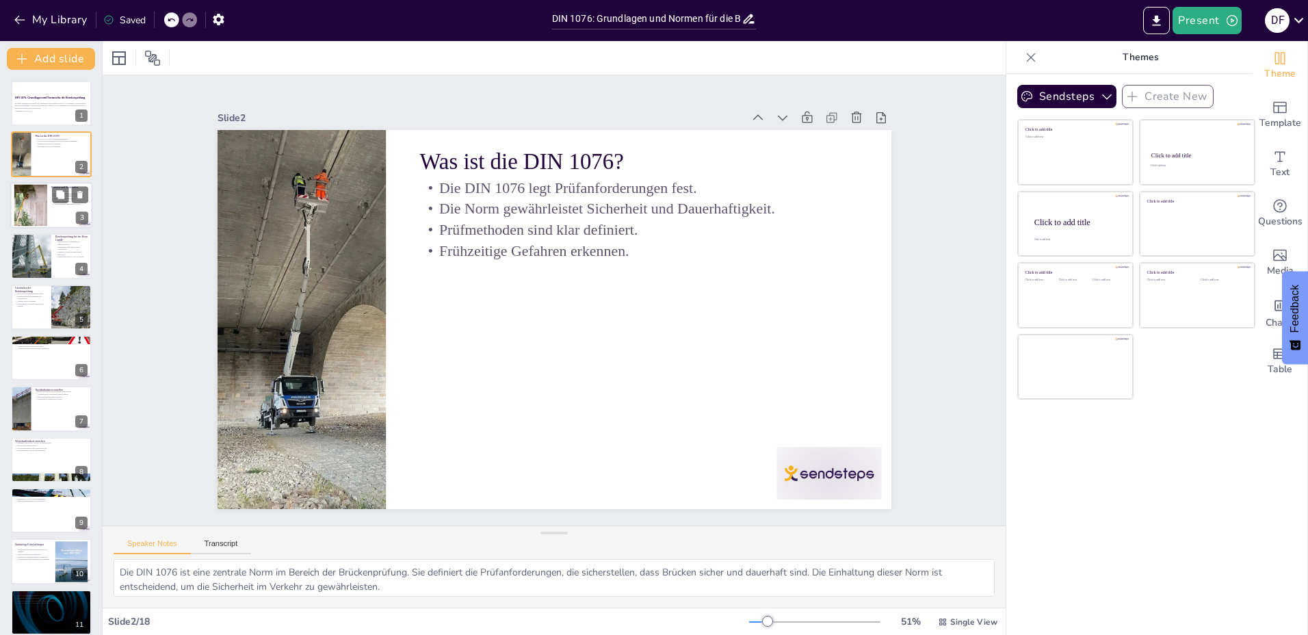
click at [29, 202] on div at bounding box center [30, 205] width 62 height 42
checkbox input "true"
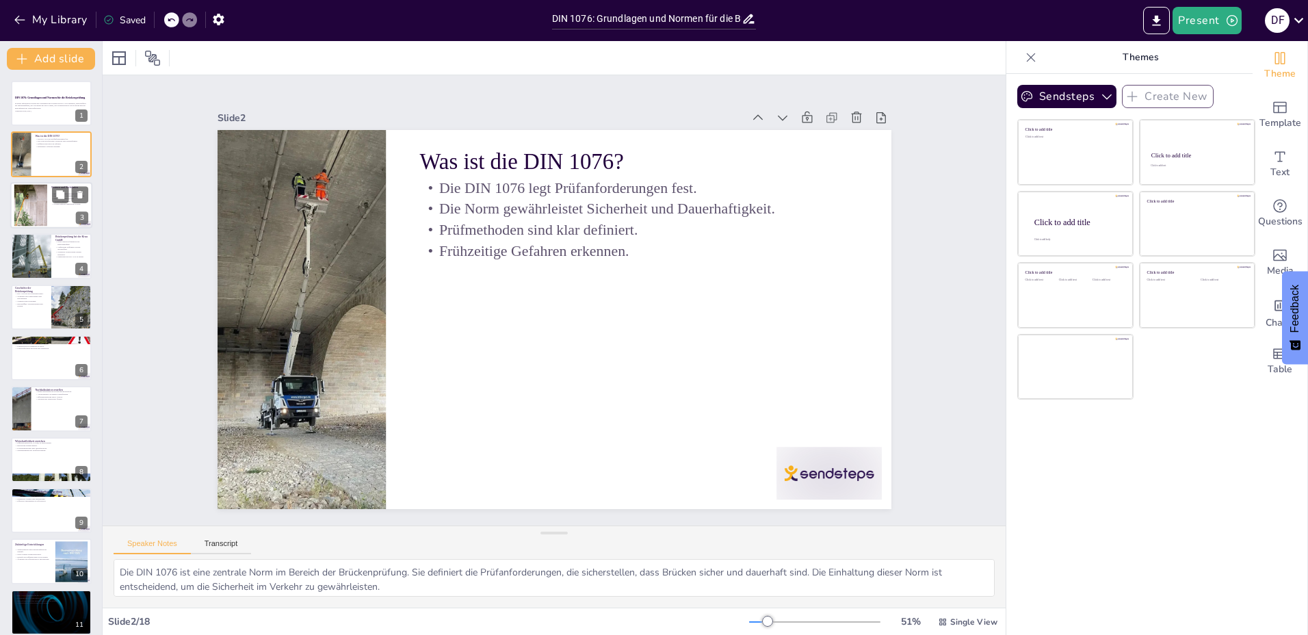
type textarea "Die genannten Normen sind von großer Bedeutung, da sie die Grundlage für die Si…"
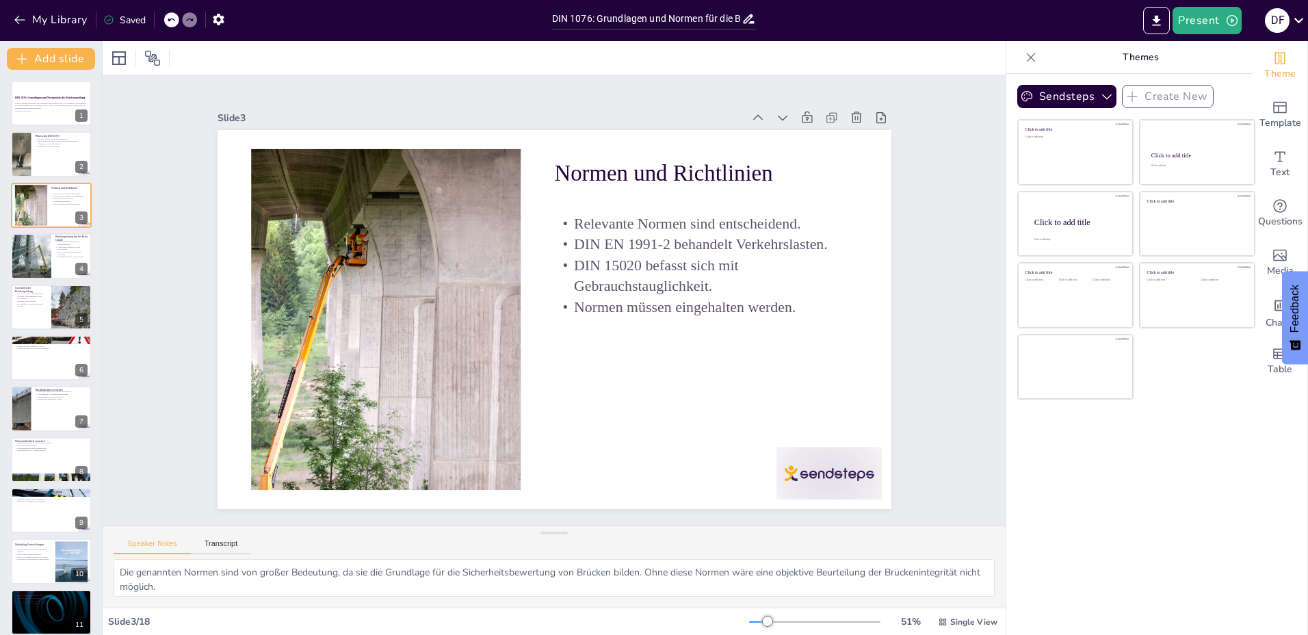
checkbox input "true"
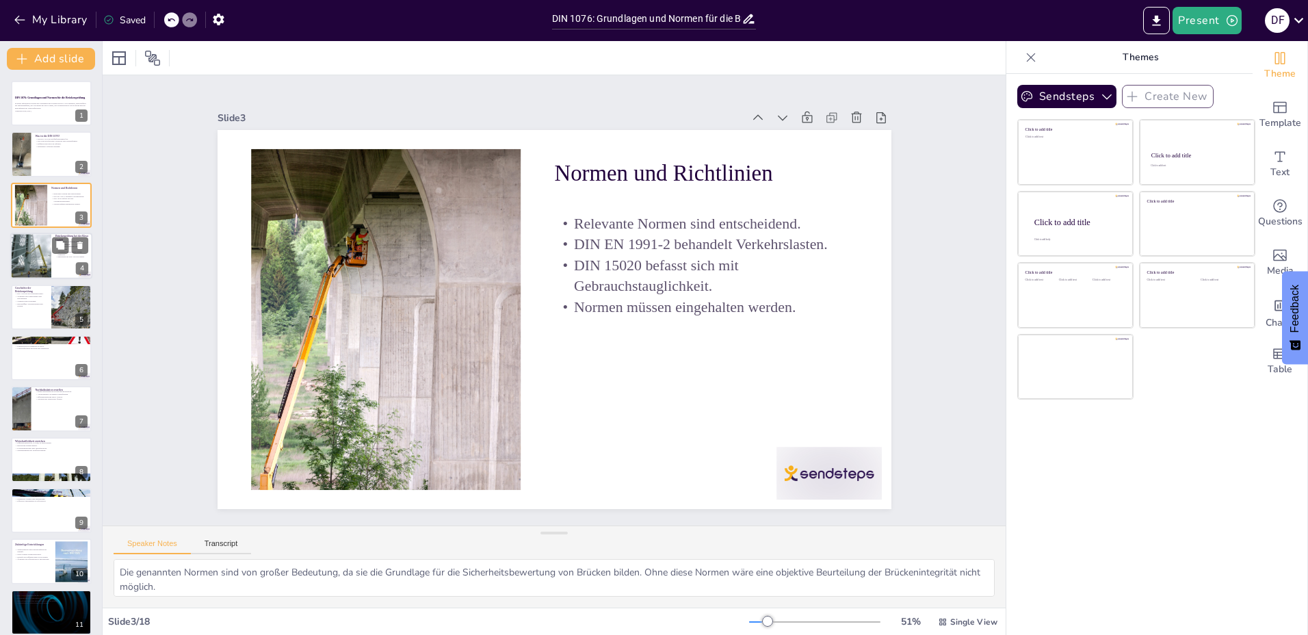
checkbox input "true"
click at [39, 160] on div at bounding box center [51, 154] width 82 height 47
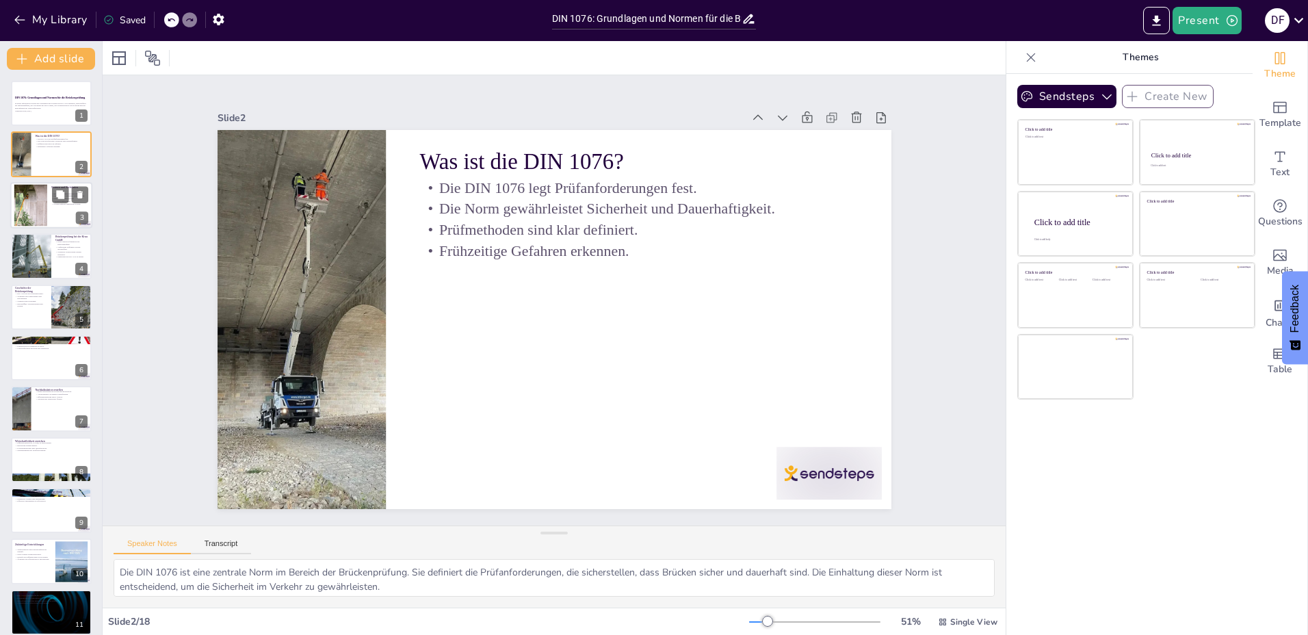
click at [36, 188] on div at bounding box center [30, 205] width 62 height 42
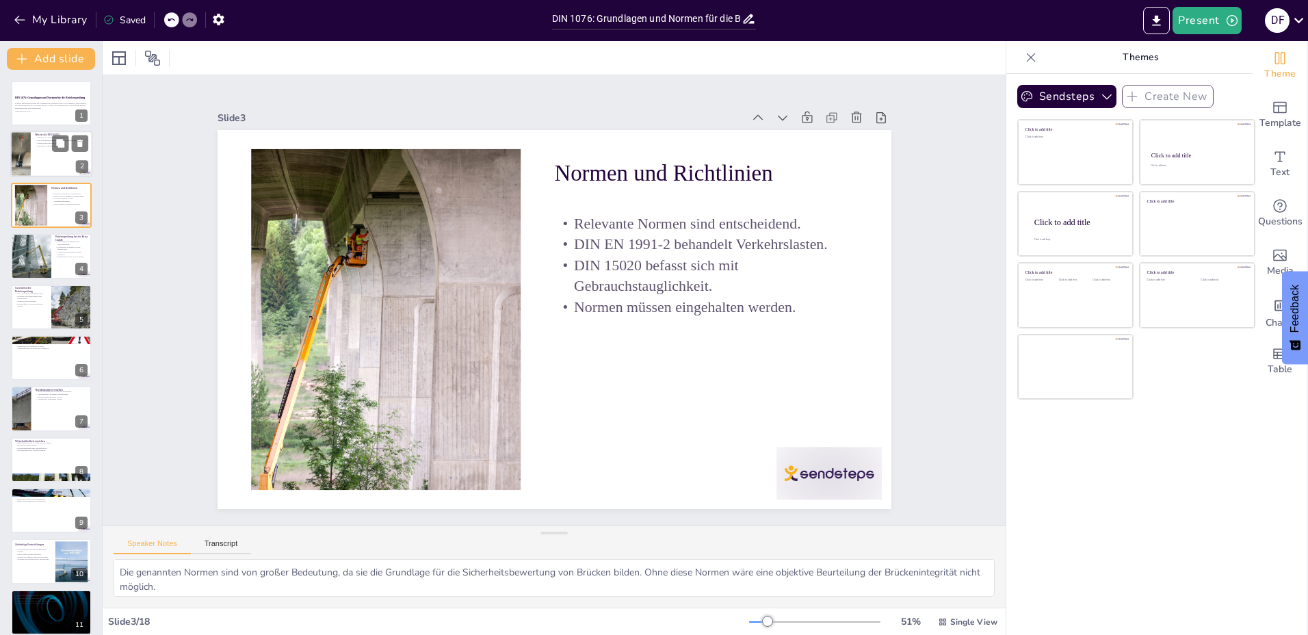
click at [35, 163] on div at bounding box center [51, 154] width 82 height 47
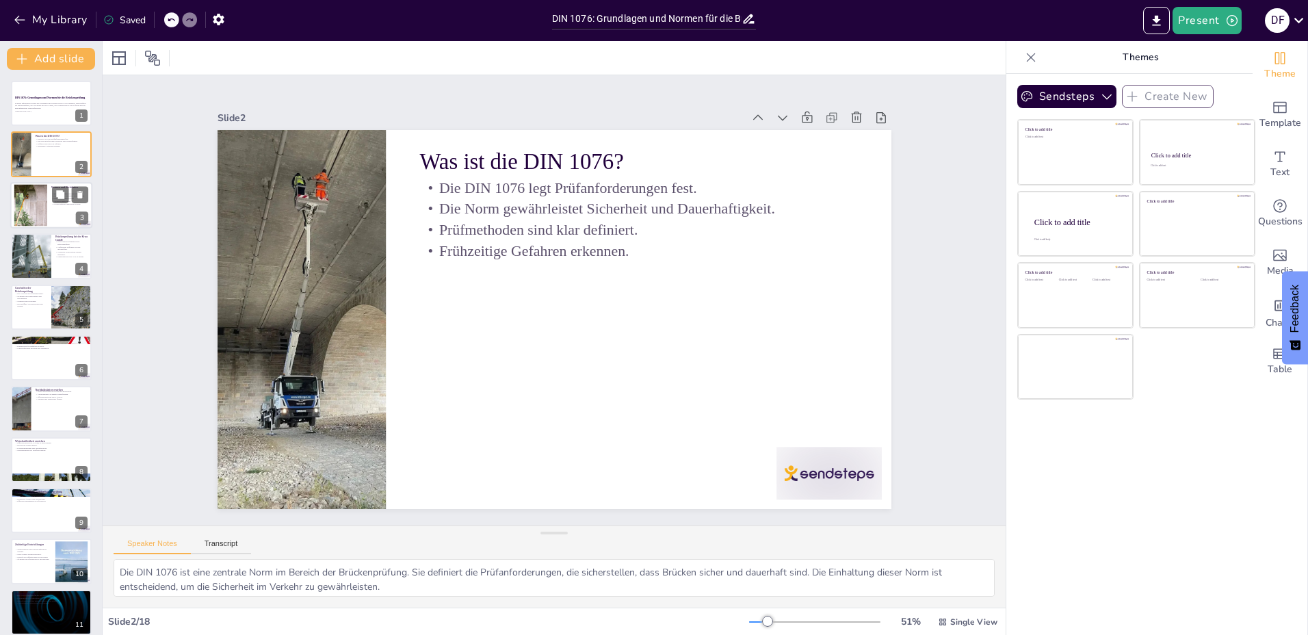
click at [21, 209] on div at bounding box center [30, 205] width 62 height 42
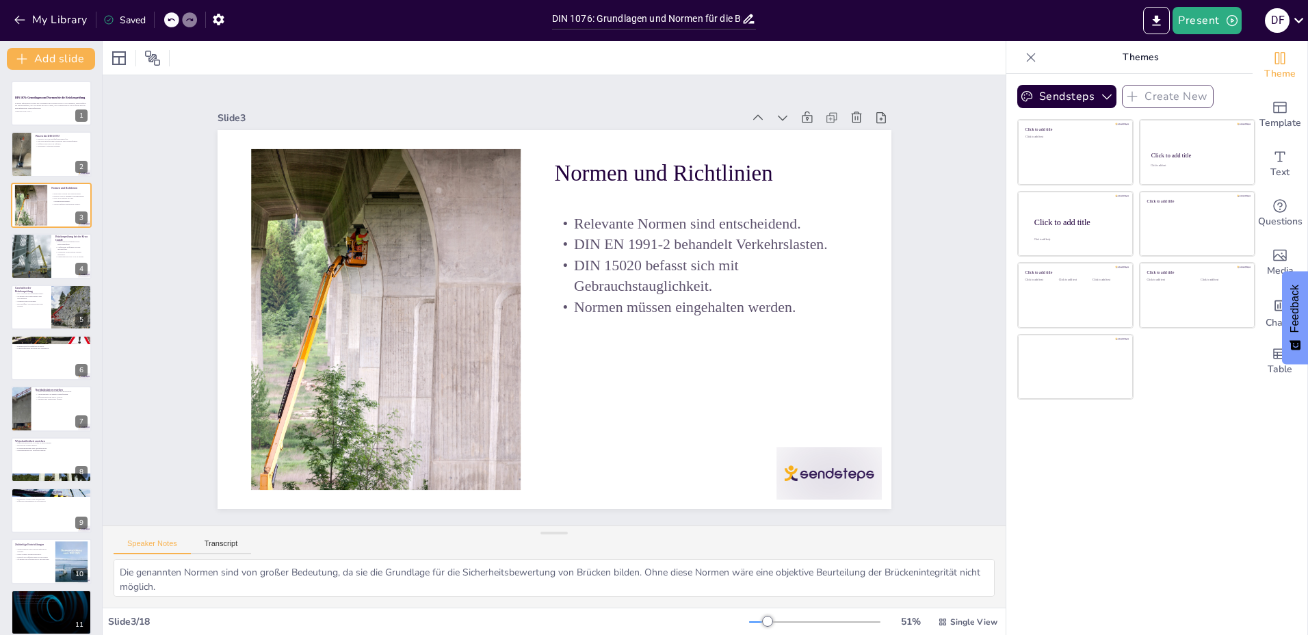
click at [949, 306] on div "Slide 1 DIN 1076: Grundlagen und Normen für die Brückenprüfung In dieser Präsen…" at bounding box center [554, 300] width 1008 height 778
click at [30, 252] on div at bounding box center [30, 256] width 55 height 47
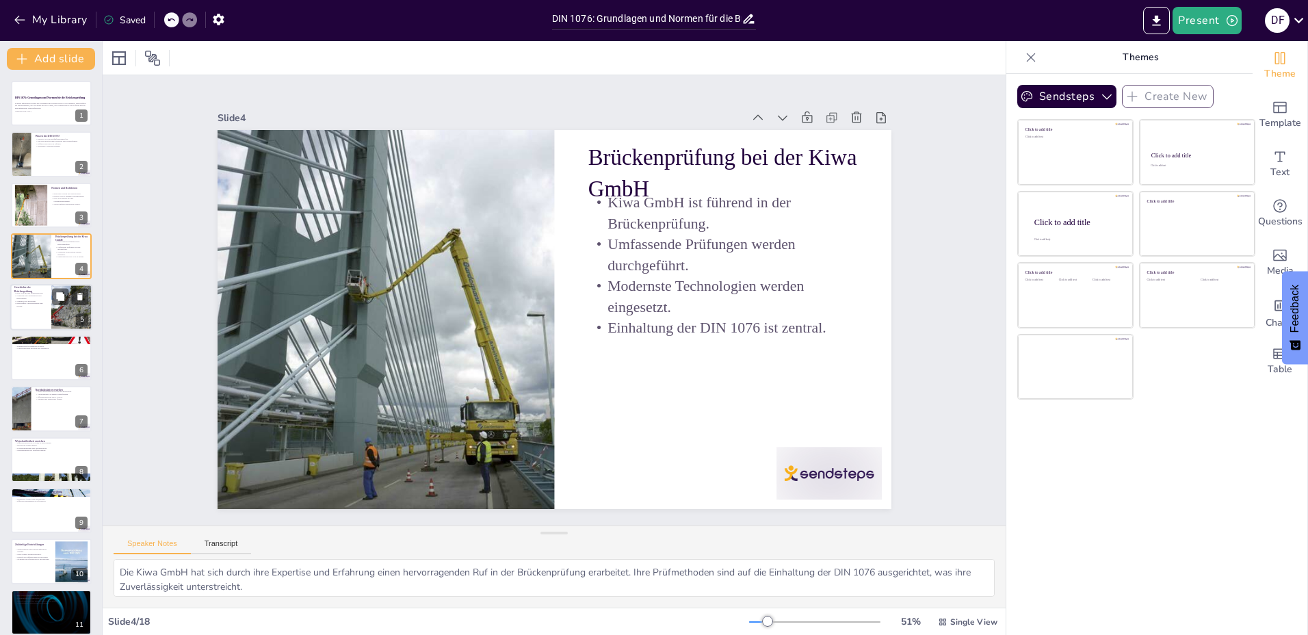
click at [23, 298] on p "Sicherheit und Langlebigkeit sind entscheidend." at bounding box center [30, 296] width 33 height 5
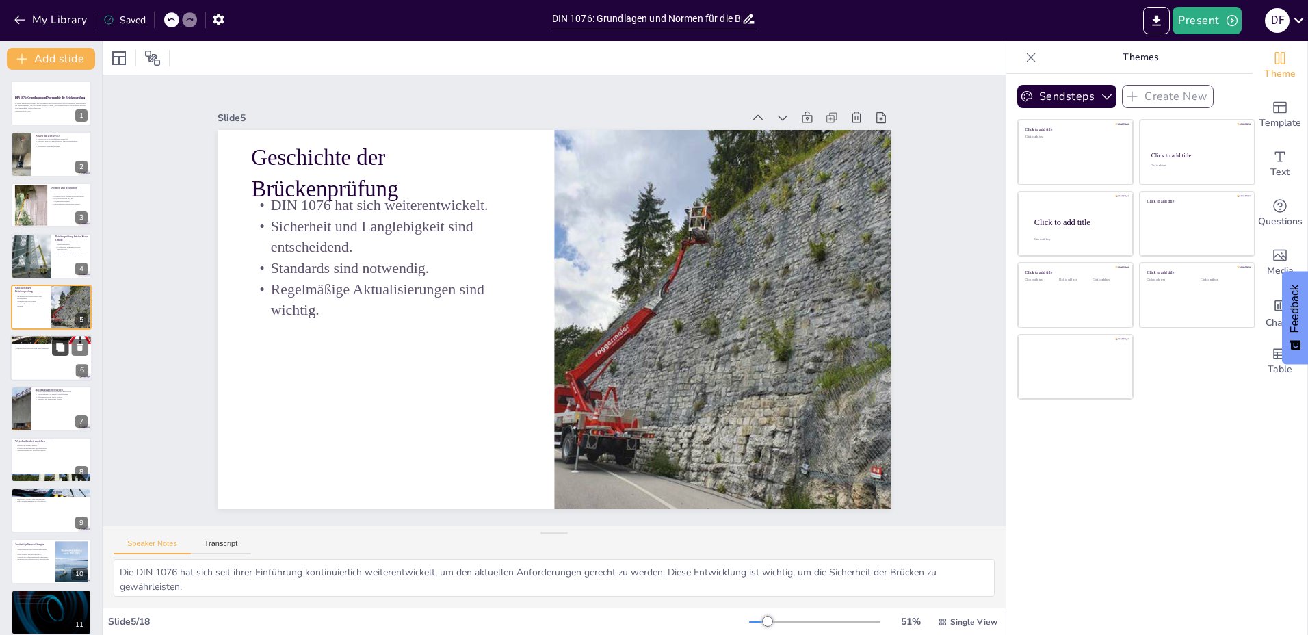
click at [54, 344] on button at bounding box center [60, 347] width 16 height 16
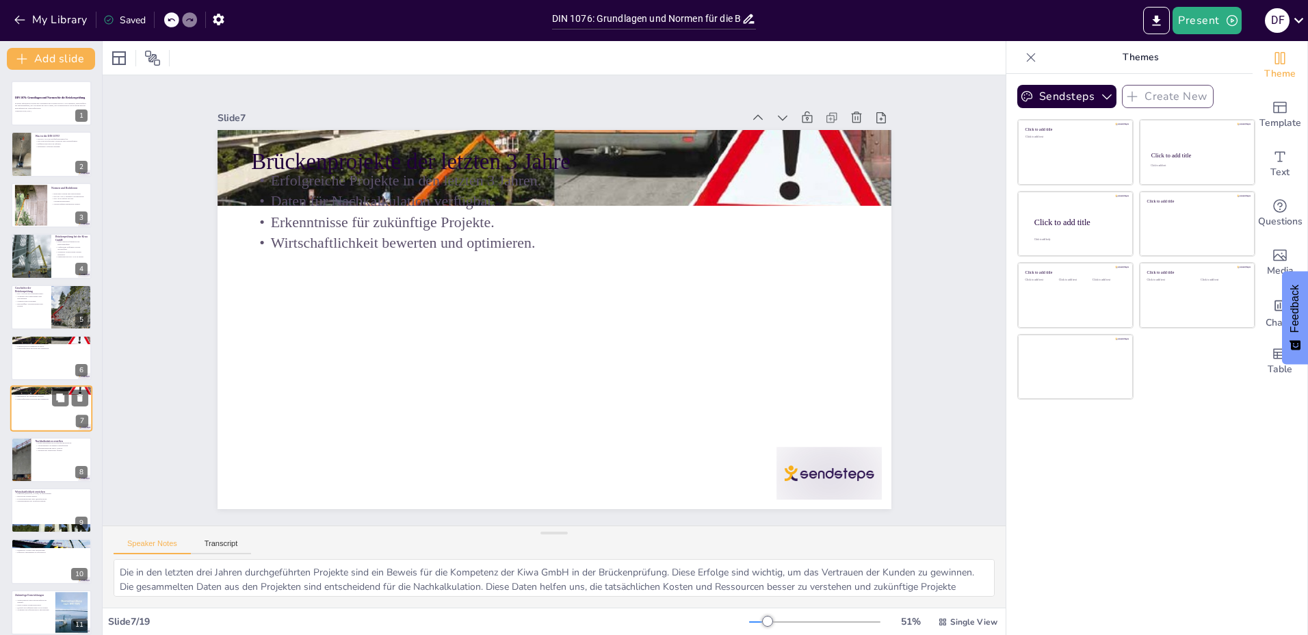
scroll to position [56, 0]
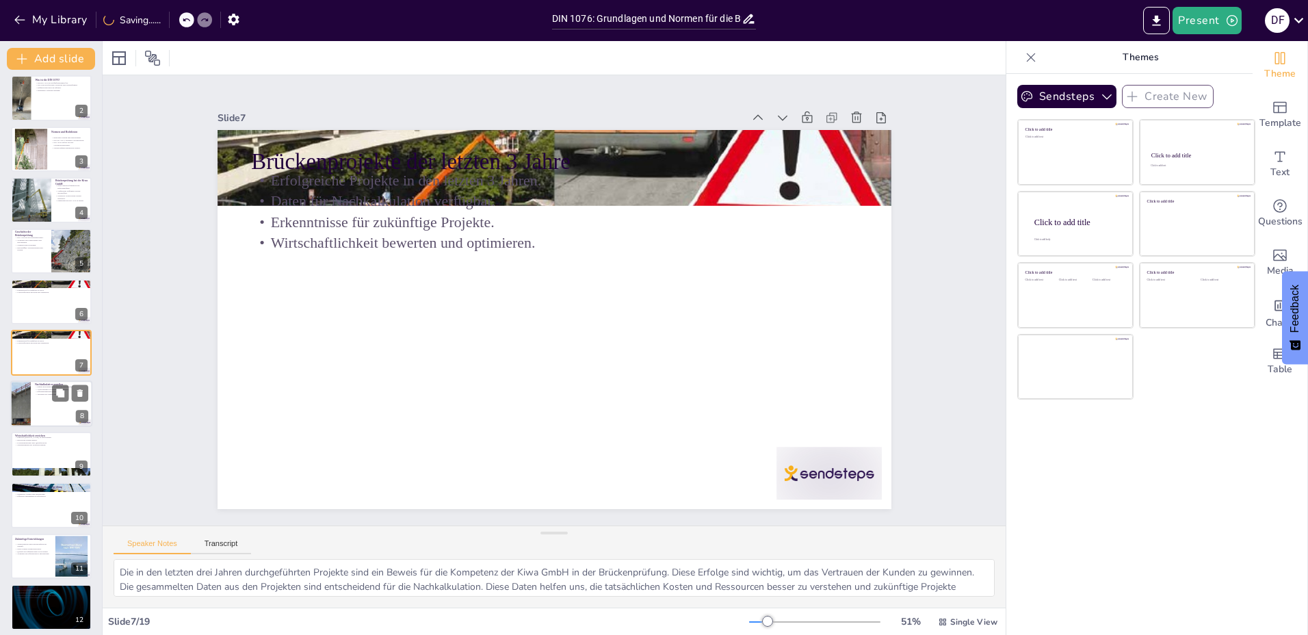
click at [27, 412] on div at bounding box center [20, 403] width 82 height 47
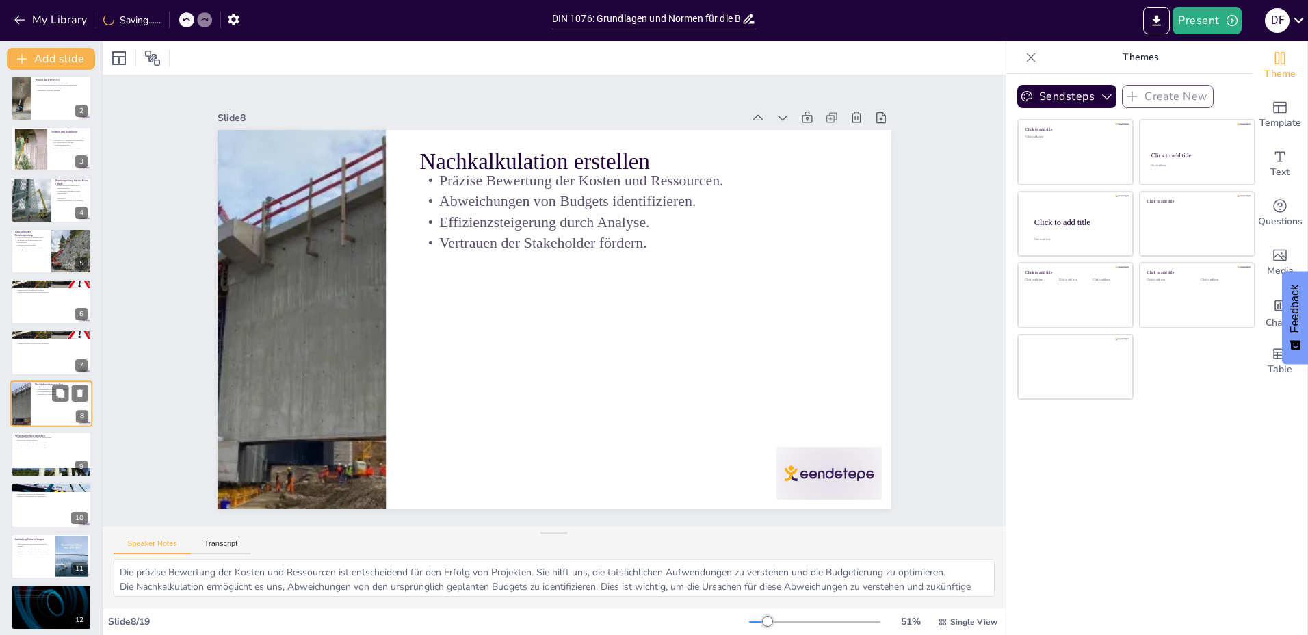
scroll to position [107, 0]
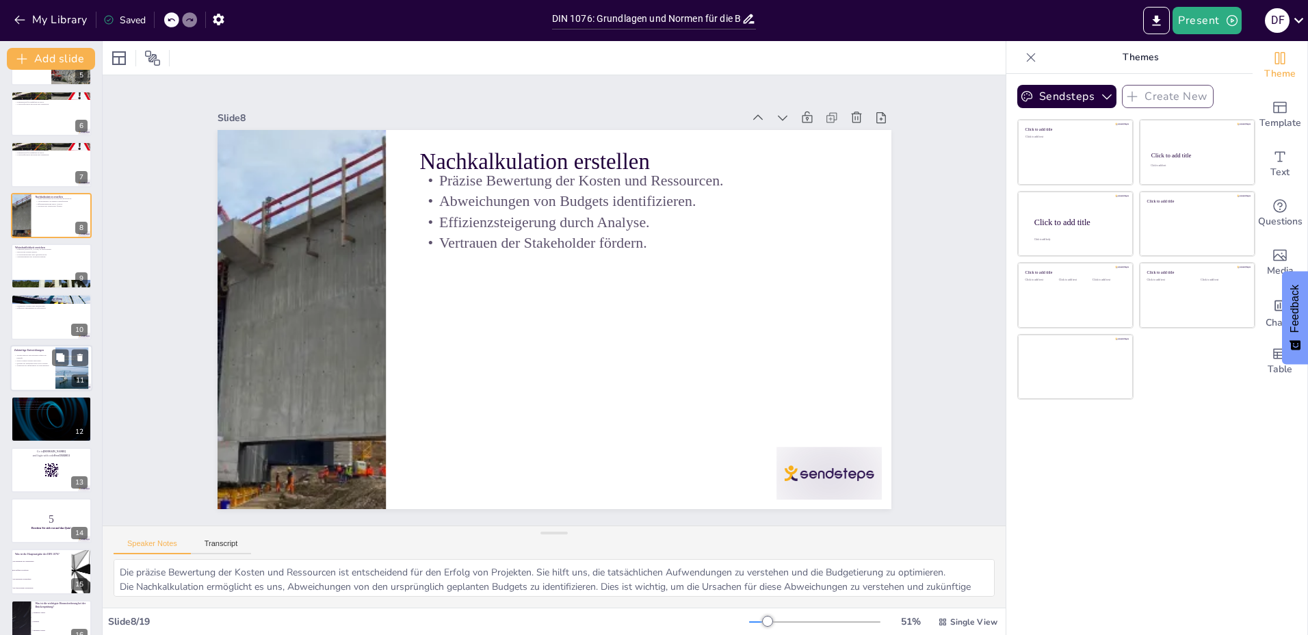
click at [27, 362] on p "Qualität der Prüfungen muss hoch bleiben." at bounding box center [32, 363] width 37 height 3
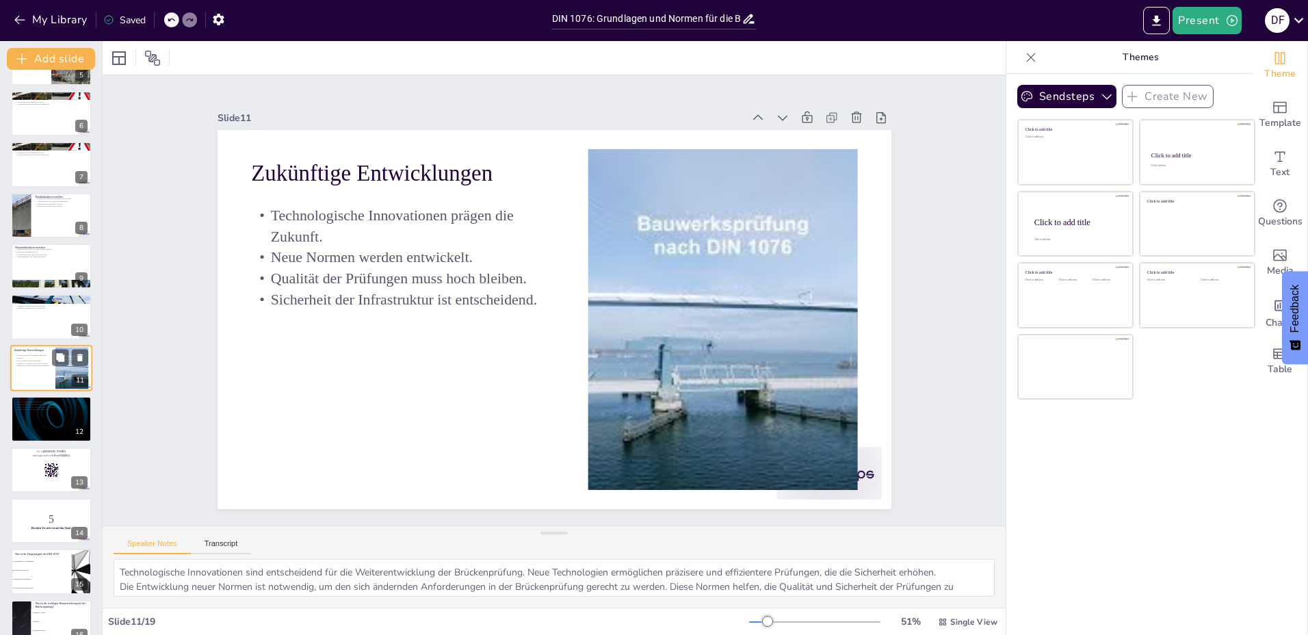
scroll to position [260, 0]
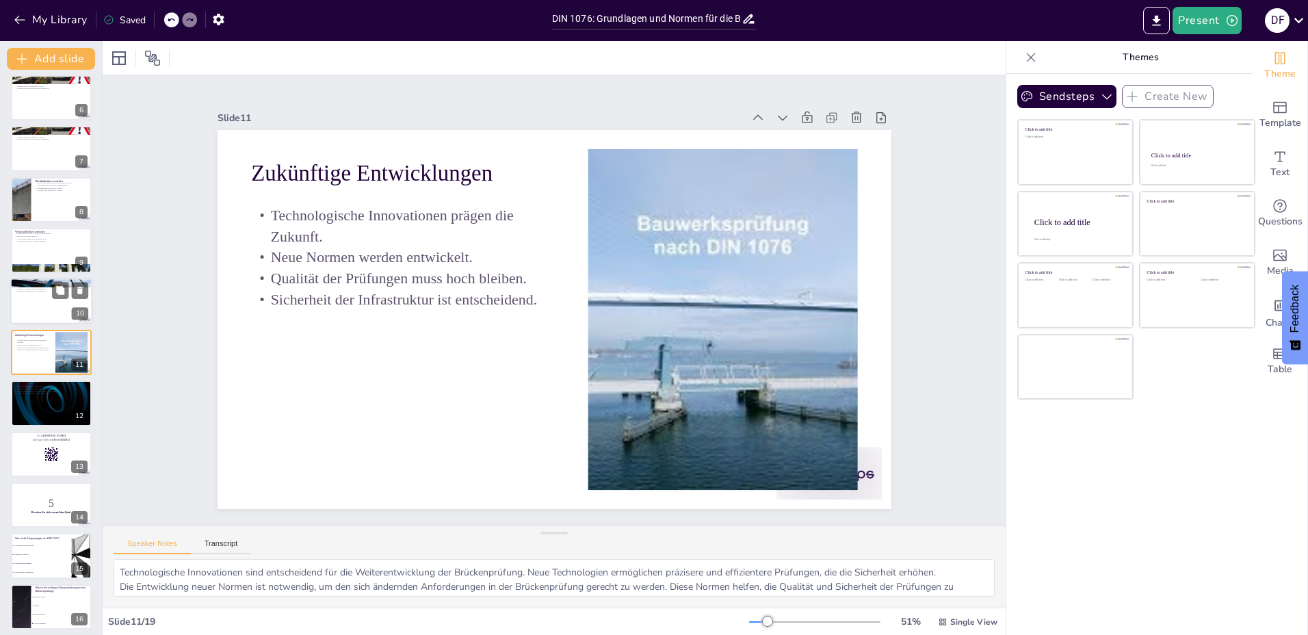
click at [25, 286] on p "Zeitdruck ist eine häufige Herausforderung." at bounding box center [51, 287] width 74 height 3
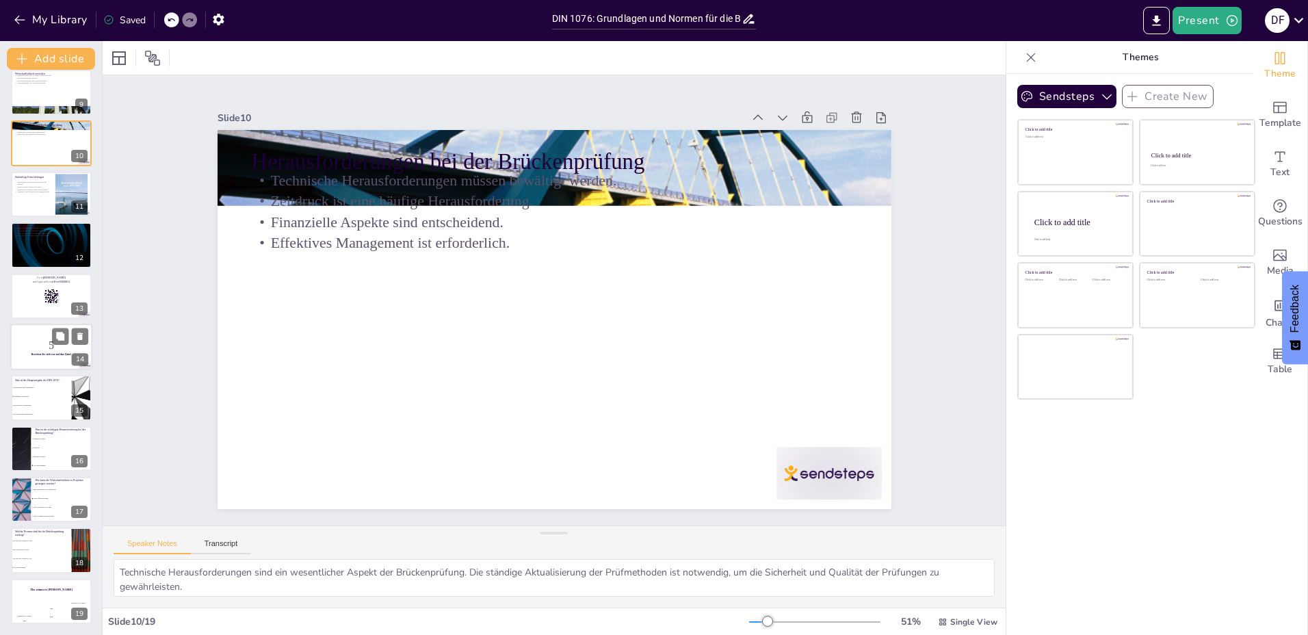
click at [49, 337] on div at bounding box center [51, 347] width 82 height 47
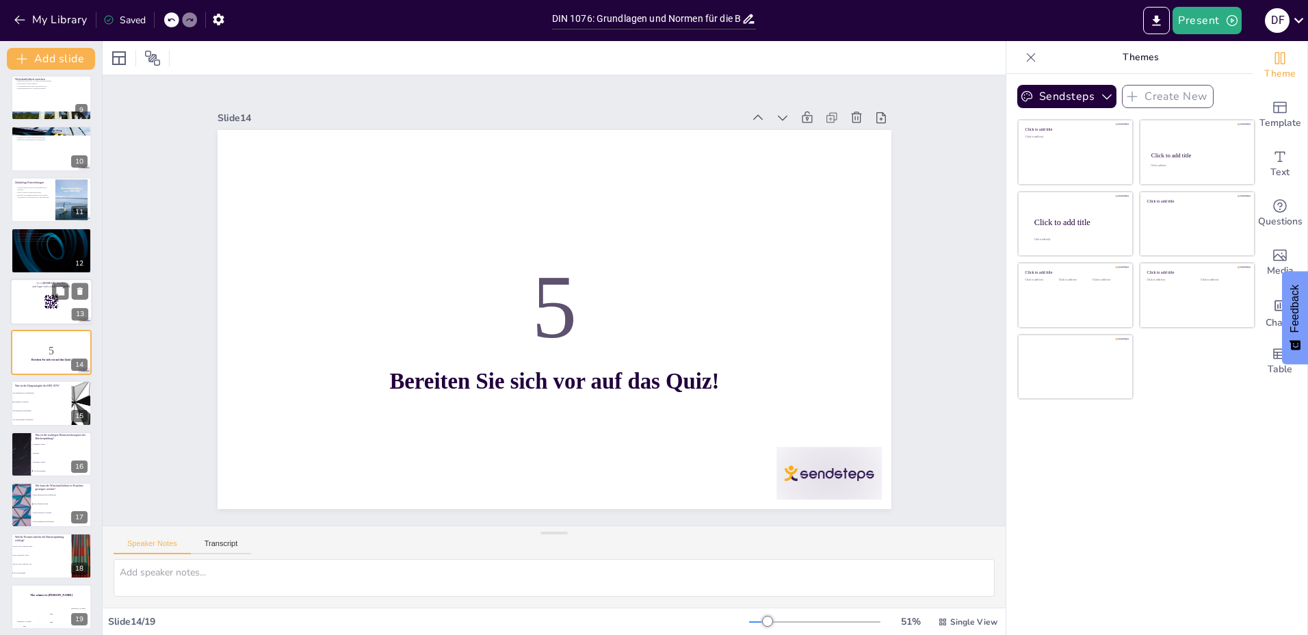
click at [47, 308] on rect at bounding box center [51, 301] width 15 height 15
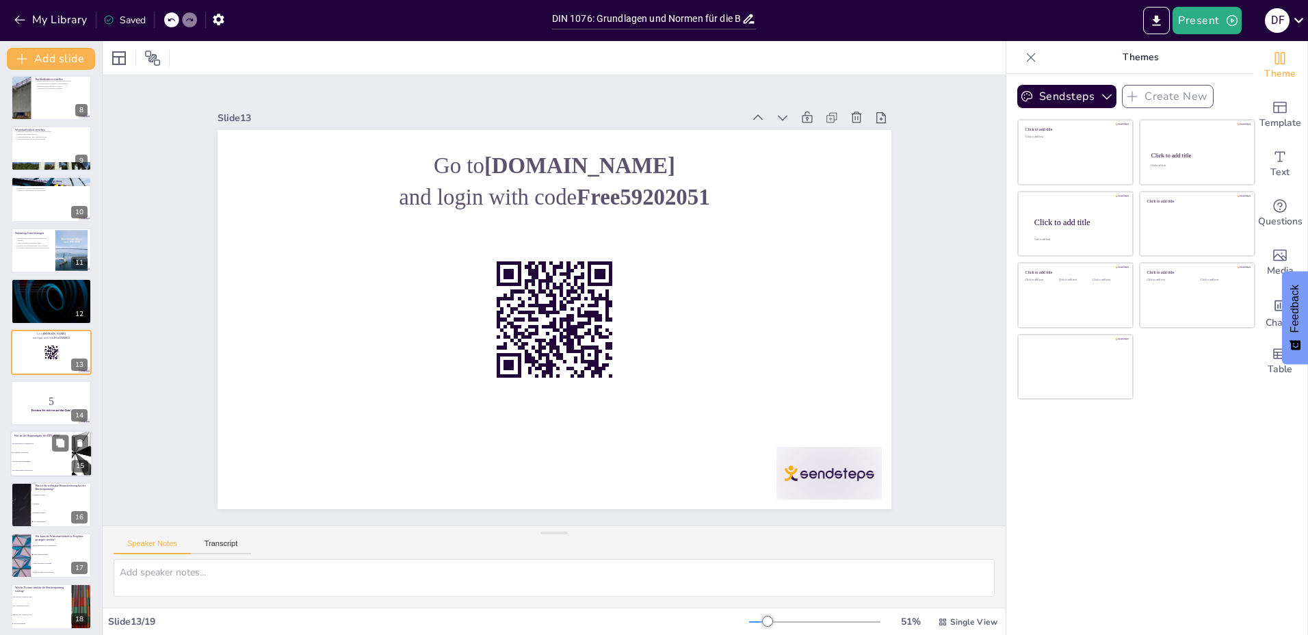
click at [51, 454] on li "Die Prüfung von Brücken" at bounding box center [41, 453] width 62 height 9
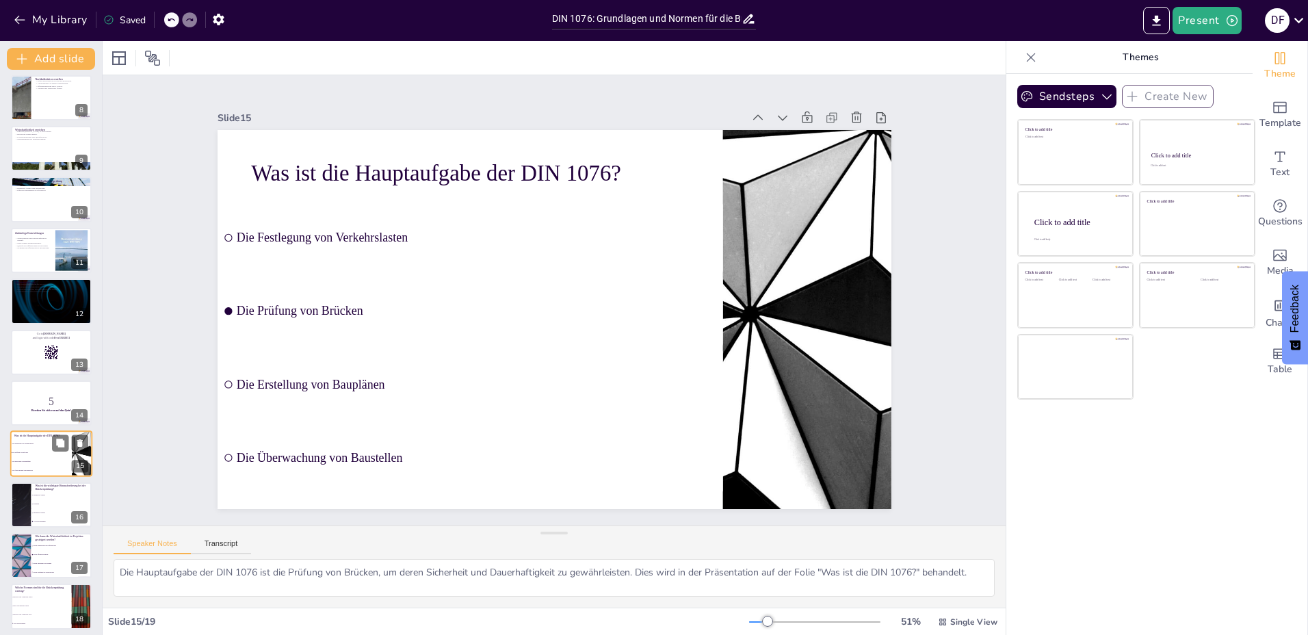
scroll to position [418, 0]
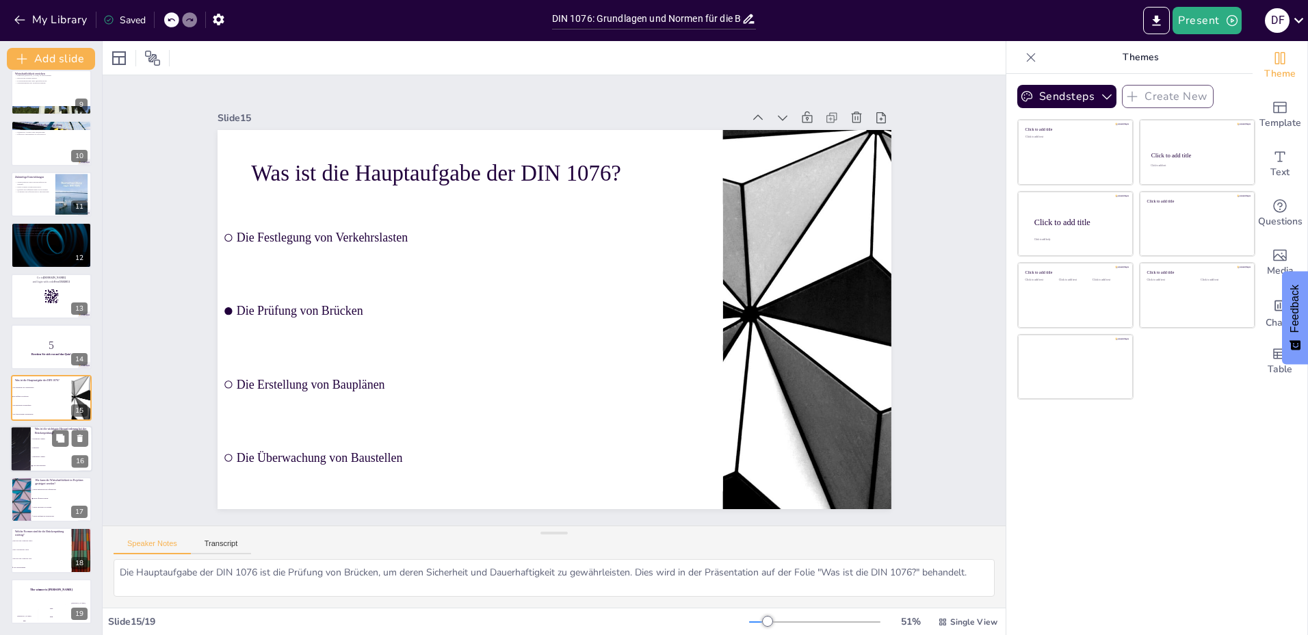
click at [37, 464] on li "Alle oben genannten" at bounding box center [62, 465] width 62 height 9
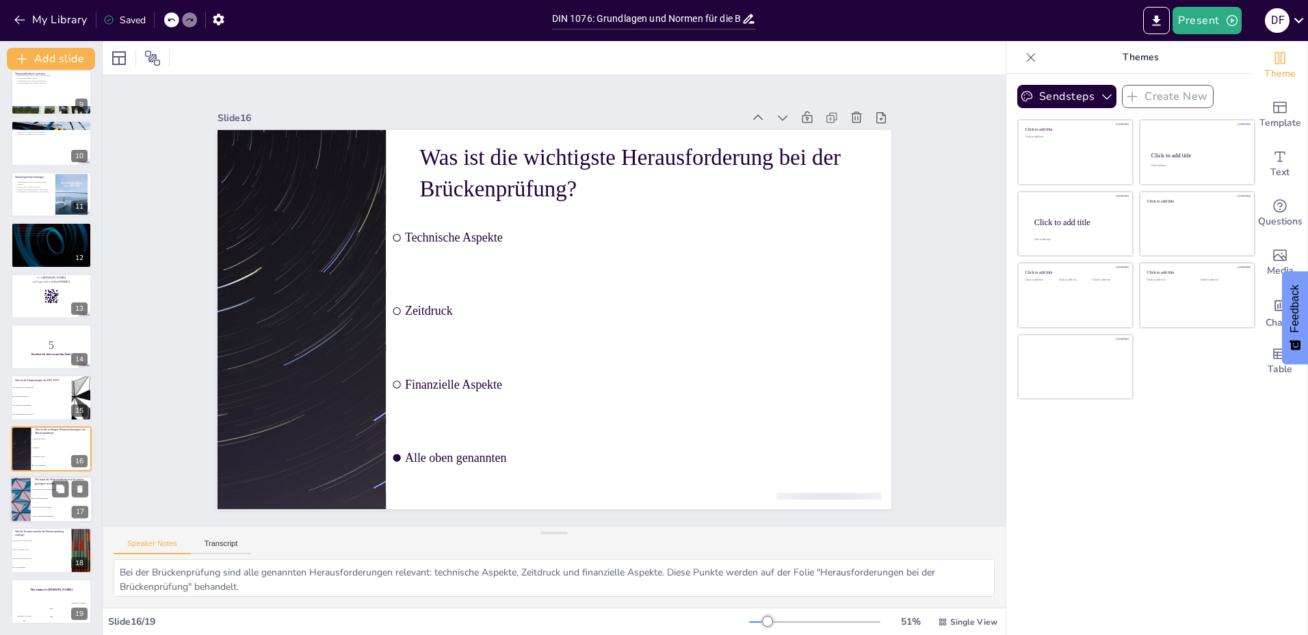
click at [31, 498] on input "checkbox" at bounding box center [31, 498] width 1 height 1
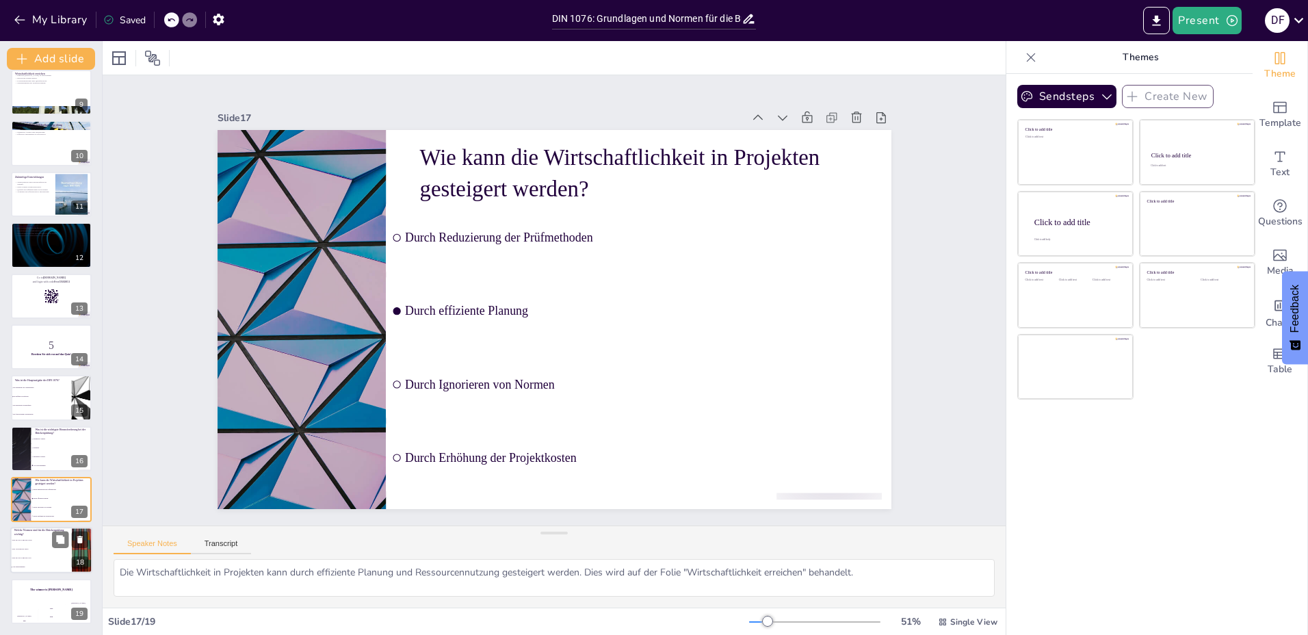
click at [29, 554] on li "DIN EN 1991-2 und DIN 1076" at bounding box center [41, 558] width 62 height 9
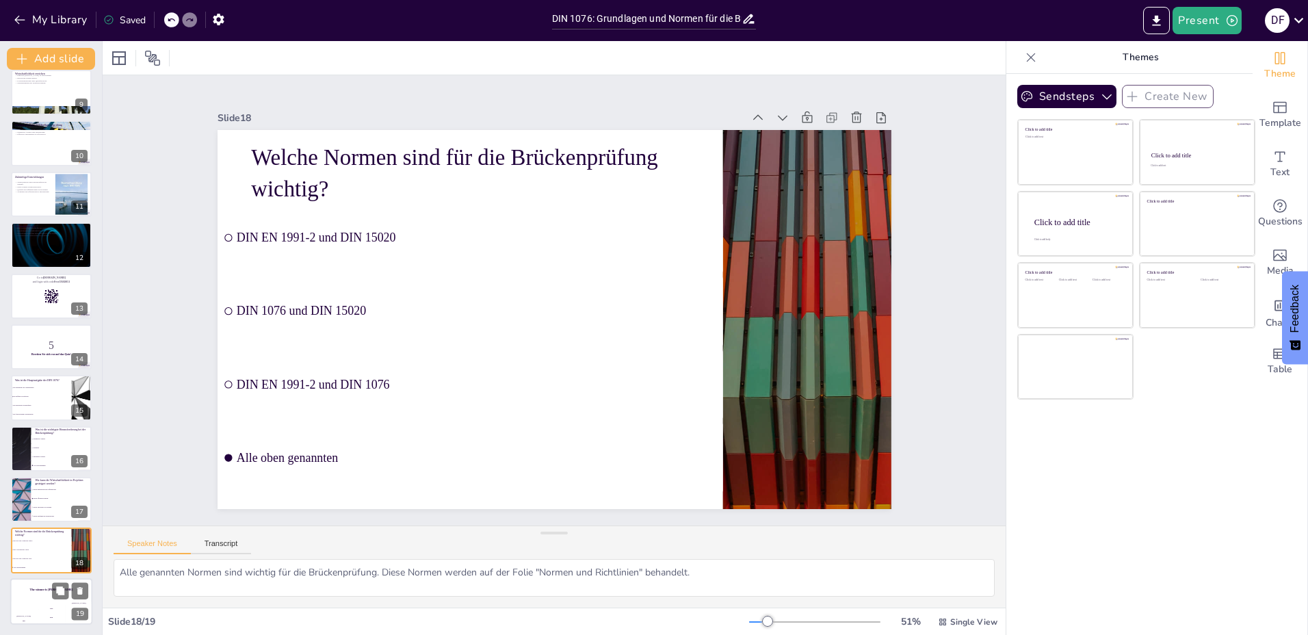
click at [30, 609] on div "Hasan 100" at bounding box center [23, 612] width 27 height 23
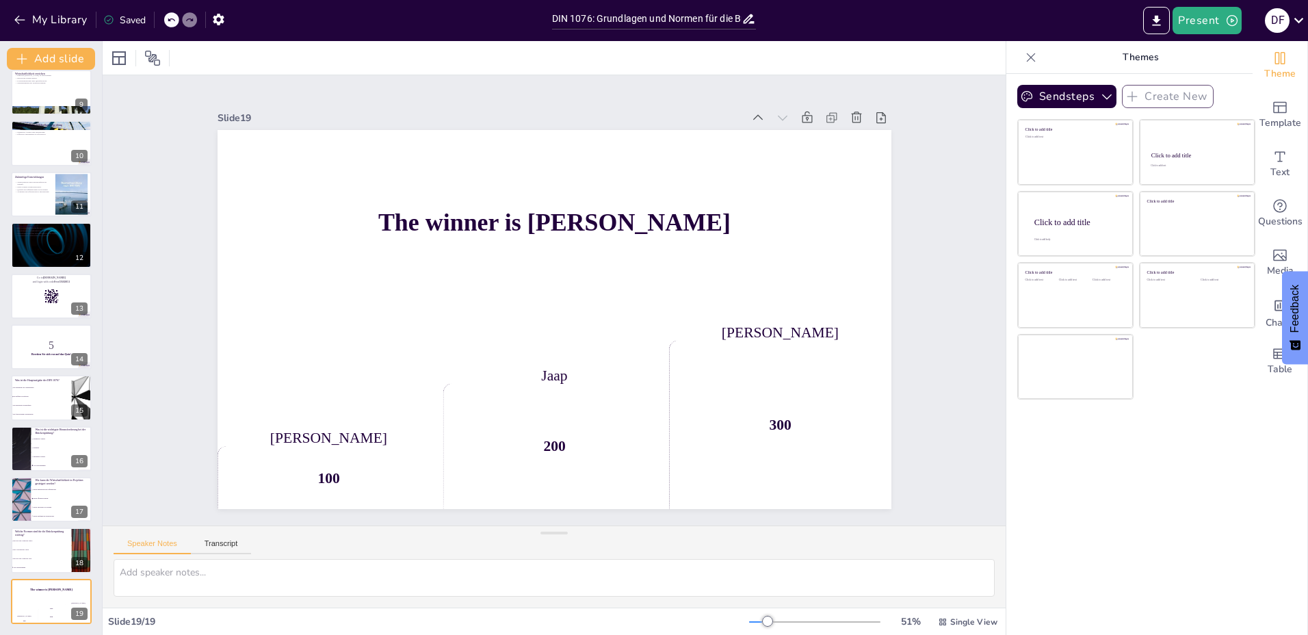
click at [166, 21] on div at bounding box center [171, 19] width 15 height 15
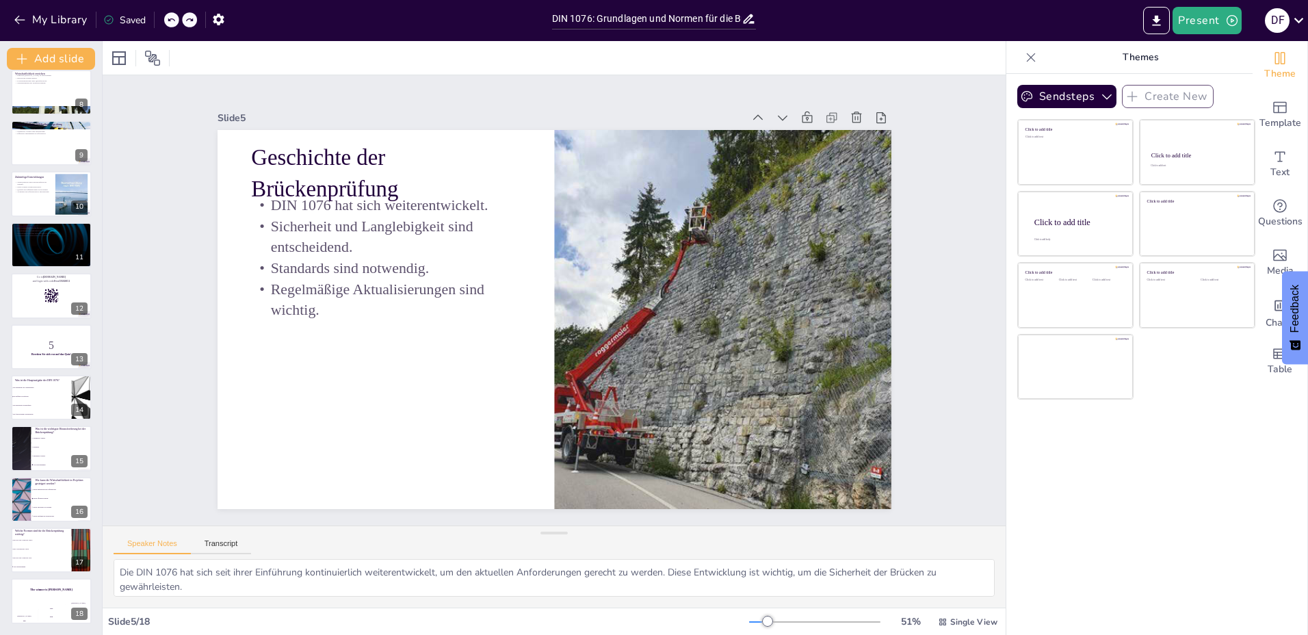
click at [166, 21] on div at bounding box center [171, 19] width 15 height 15
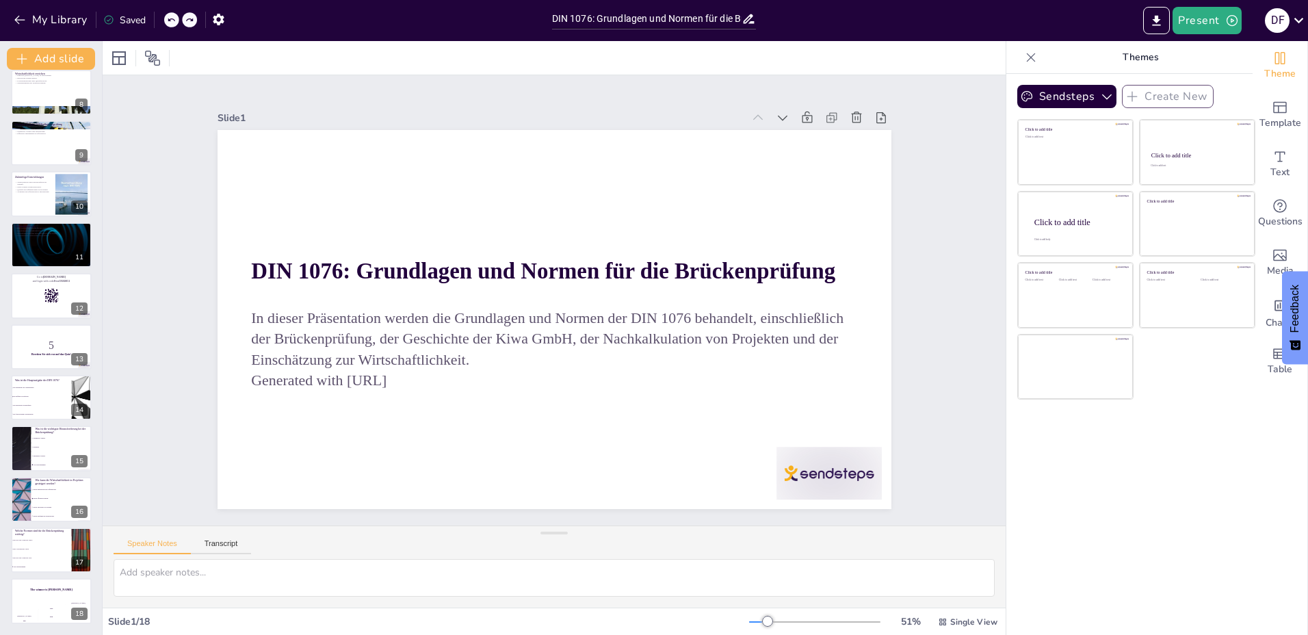
click at [166, 21] on div at bounding box center [171, 19] width 15 height 15
